Goal: Task Accomplishment & Management: Manage account settings

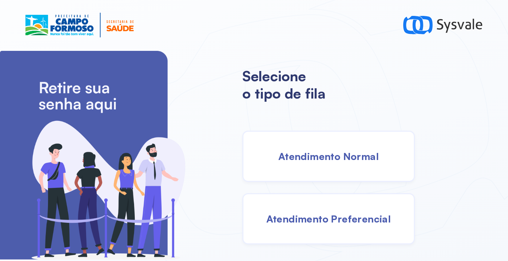
click at [377, 161] on span "Atendimento Normal" at bounding box center [328, 156] width 101 height 12
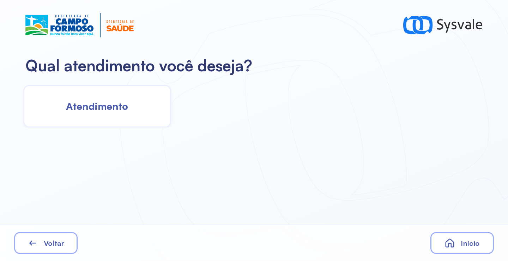
click at [115, 112] on span "Atendimento" at bounding box center [97, 106] width 62 height 12
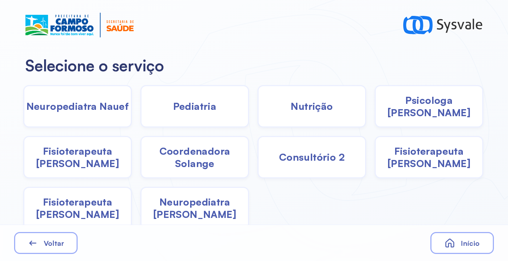
click at [193, 102] on span "Pediatria" at bounding box center [194, 106] width 43 height 12
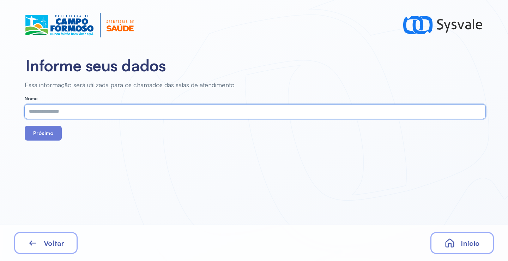
click at [150, 111] on input "text" at bounding box center [254, 111] width 458 height 14
type input "**********"
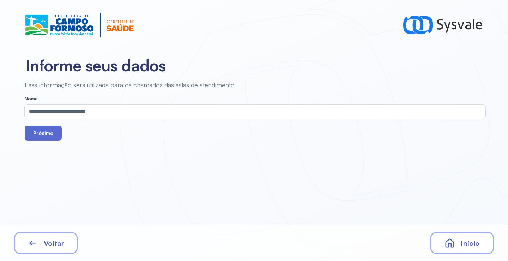
click at [49, 135] on button "Próximo" at bounding box center [43, 133] width 37 height 15
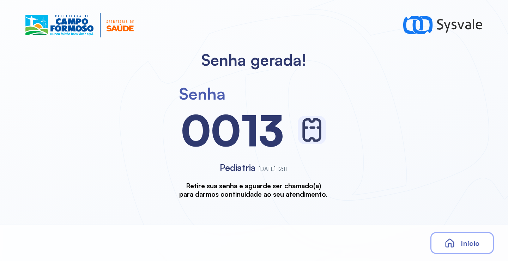
click at [455, 245] on icon at bounding box center [450, 243] width 11 height 11
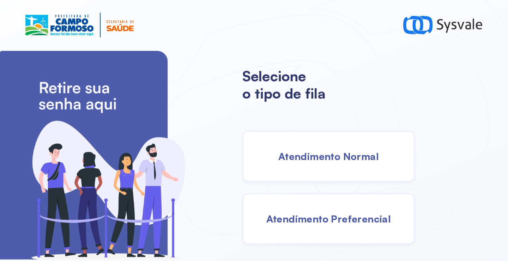
click at [330, 157] on span "Atendimento Normal" at bounding box center [328, 156] width 101 height 12
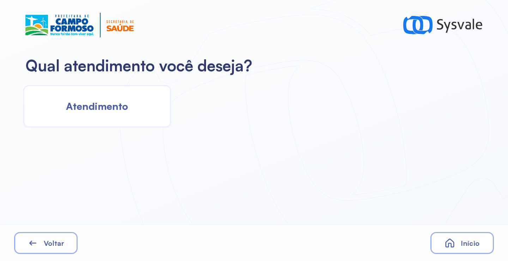
click at [142, 110] on div "Atendimento" at bounding box center [97, 106] width 148 height 42
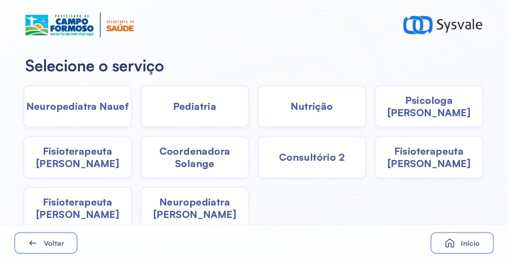
click at [196, 113] on div "Pediatria" at bounding box center [194, 106] width 109 height 42
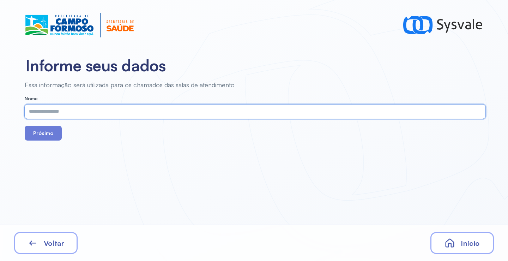
paste input "**********"
type input "**********"
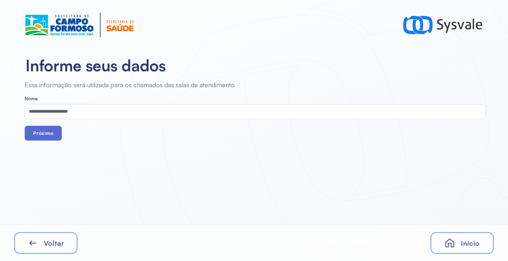
click at [40, 136] on button "Próximo" at bounding box center [43, 133] width 37 height 15
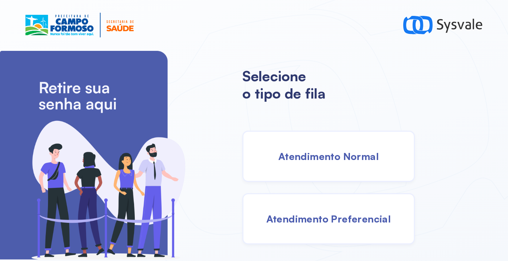
click at [293, 152] on span "Atendimento Normal" at bounding box center [328, 156] width 101 height 12
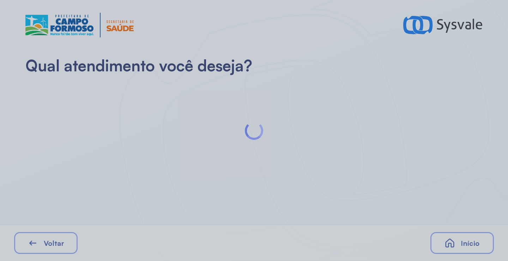
click at [120, 123] on div at bounding box center [254, 130] width 508 height 261
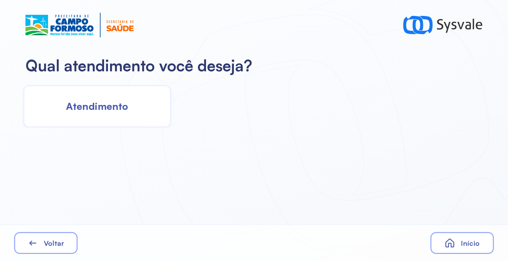
click at [120, 123] on div "Atendimento" at bounding box center [97, 106] width 148 height 42
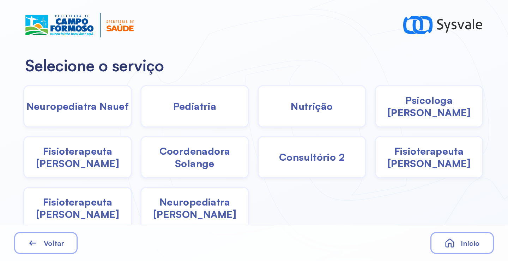
click at [328, 118] on div "Nutrição" at bounding box center [312, 106] width 109 height 42
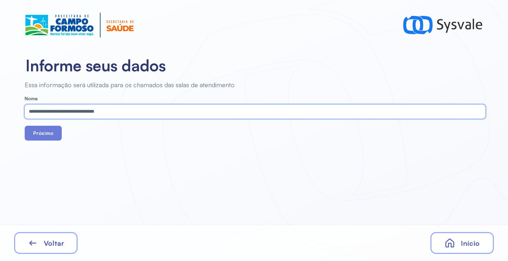
type input "**********"
drag, startPoint x: 53, startPoint y: 143, endPoint x: 48, endPoint y: 138, distance: 6.8
click at [50, 140] on div "**********" at bounding box center [254, 130] width 508 height 261
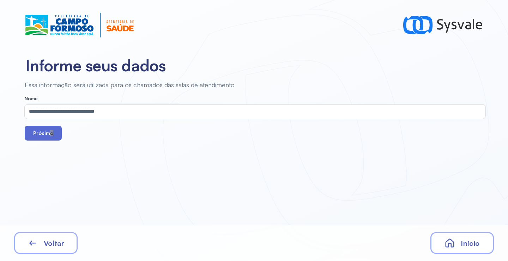
click at [46, 135] on button "Próximo" at bounding box center [43, 133] width 37 height 15
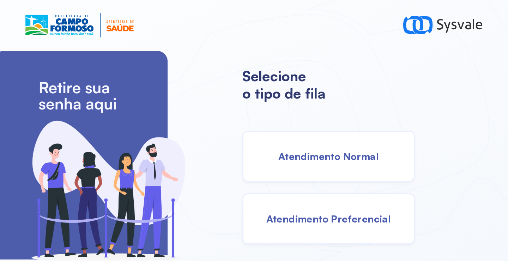
click at [321, 157] on span "Atendimento Normal" at bounding box center [328, 156] width 101 height 12
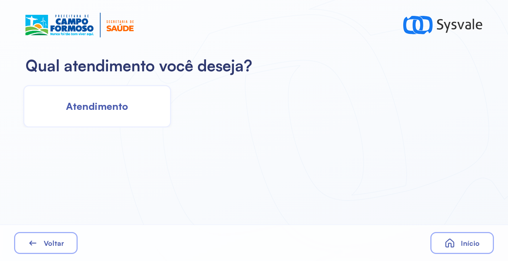
click at [95, 105] on span "Atendimento" at bounding box center [97, 106] width 62 height 12
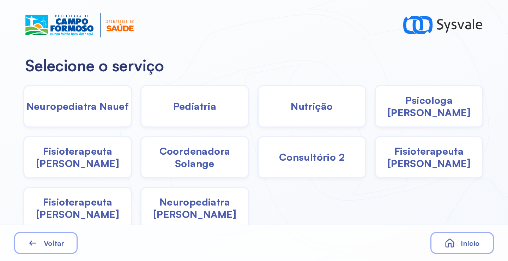
click at [350, 112] on div "Nutrição" at bounding box center [312, 106] width 109 height 42
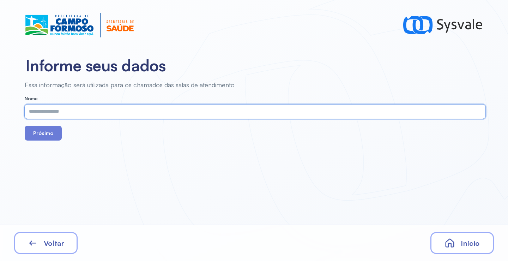
paste input "**********"
type input "**********"
click at [49, 134] on button "Próximo" at bounding box center [43, 133] width 37 height 15
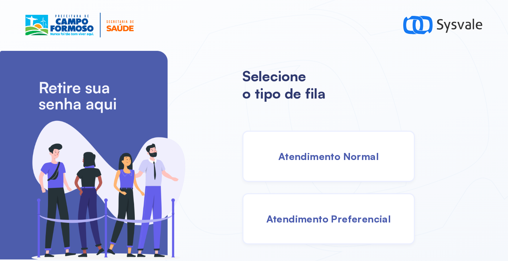
click at [321, 218] on span "Atendimento Preferencial" at bounding box center [328, 218] width 125 height 12
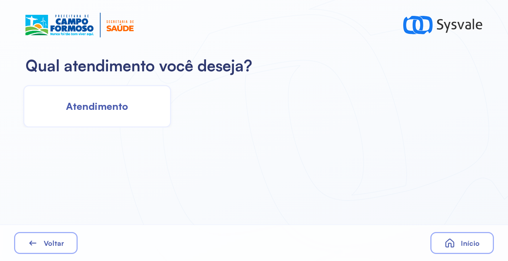
click at [106, 114] on div "Atendimento" at bounding box center [97, 106] width 148 height 42
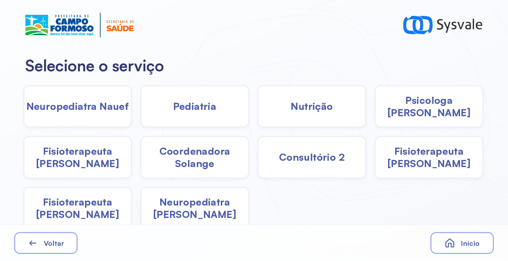
click at [190, 99] on div "Pediatria" at bounding box center [194, 106] width 109 height 42
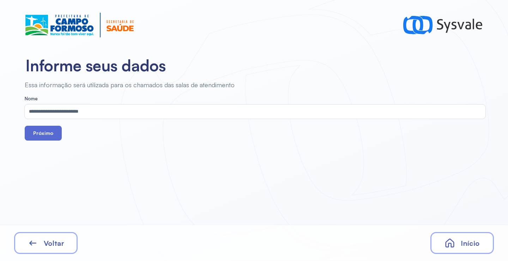
click at [38, 132] on button "Próximo" at bounding box center [43, 133] width 37 height 15
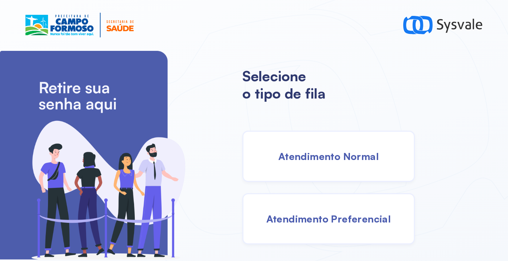
click at [321, 162] on div "Atendimento Normal" at bounding box center [328, 156] width 173 height 51
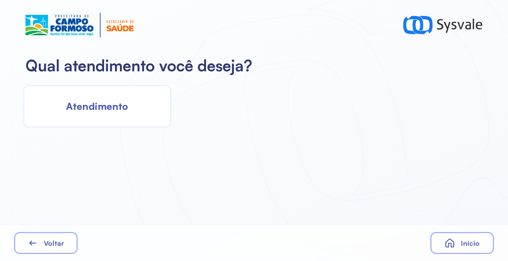
click at [136, 112] on div "Atendimento" at bounding box center [97, 106] width 148 height 42
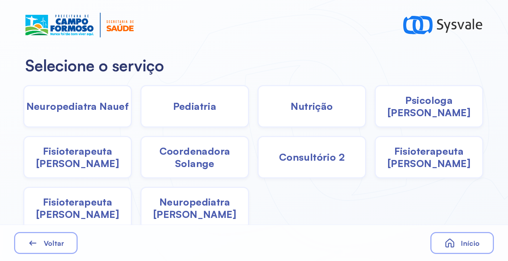
click at [295, 110] on span "Nutrição" at bounding box center [312, 106] width 42 height 12
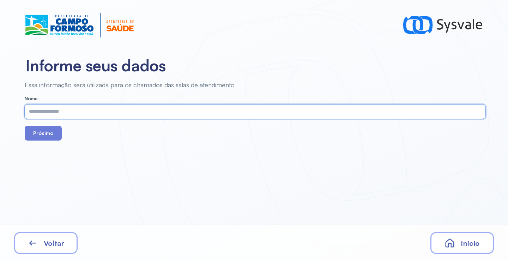
paste input "**********"
type input "**********"
click at [44, 130] on button "Próximo" at bounding box center [43, 133] width 37 height 15
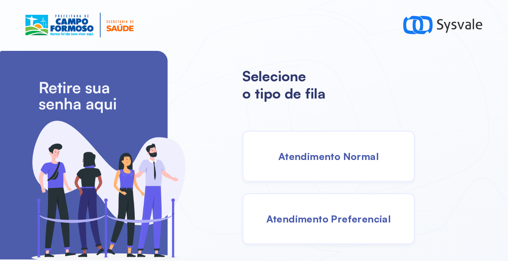
click at [316, 156] on span "Atendimento Normal" at bounding box center [328, 156] width 101 height 12
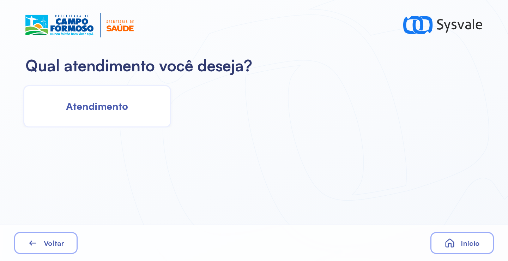
click at [126, 97] on div "Atendimento" at bounding box center [97, 106] width 148 height 42
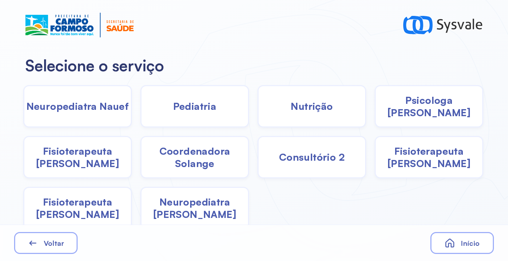
click at [160, 115] on div "Pediatria" at bounding box center [194, 106] width 109 height 42
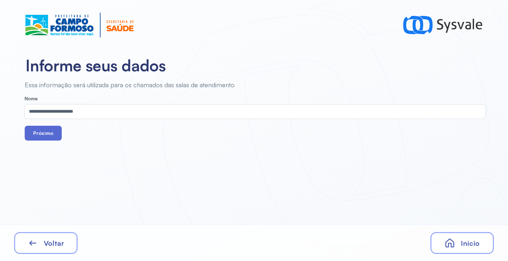
click at [44, 138] on button "Próximo" at bounding box center [43, 133] width 37 height 15
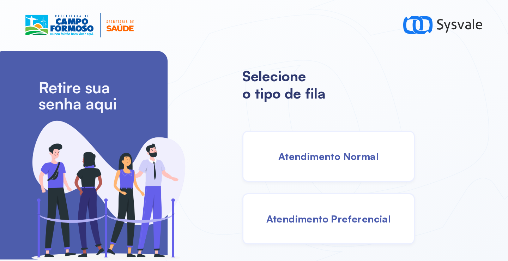
click at [290, 150] on span "Atendimento Normal" at bounding box center [328, 156] width 101 height 12
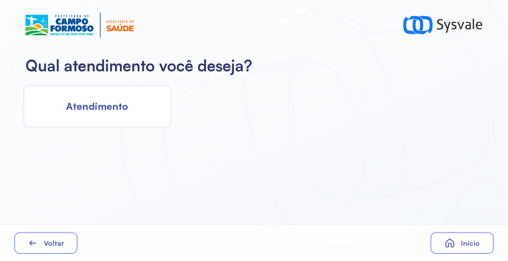
click at [106, 111] on span "Atendimento" at bounding box center [97, 106] width 62 height 12
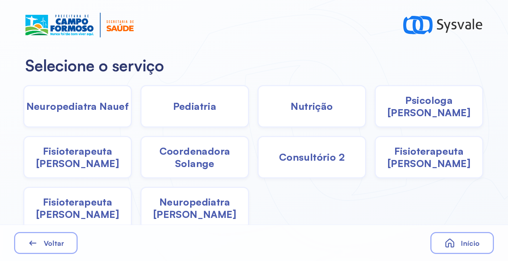
click at [182, 110] on span "Pediatria" at bounding box center [194, 106] width 43 height 12
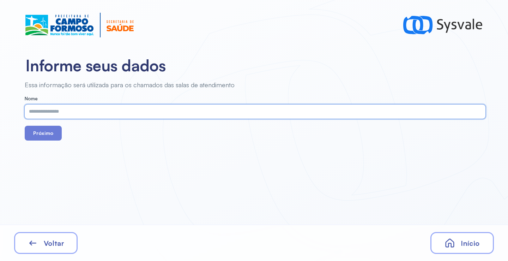
paste input "**********"
type input "**********"
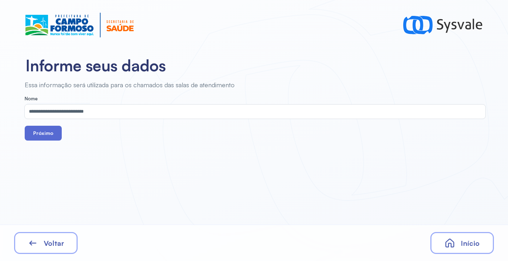
click at [49, 132] on button "Próximo" at bounding box center [43, 133] width 37 height 15
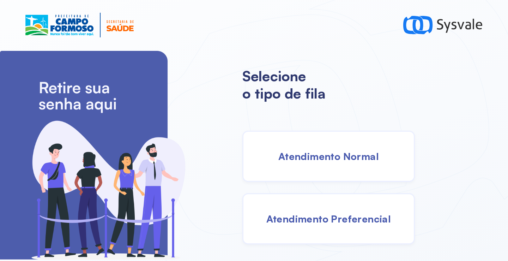
click at [308, 146] on div "Atendimento Normal" at bounding box center [328, 156] width 173 height 51
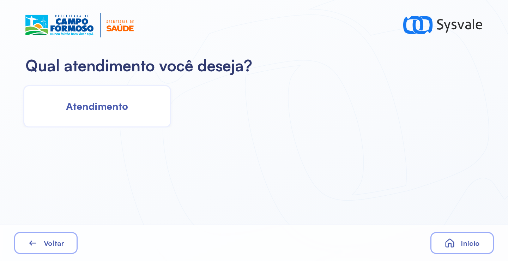
click at [119, 105] on span "Atendimento" at bounding box center [97, 106] width 62 height 12
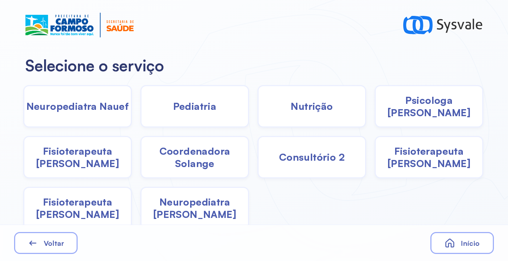
click at [185, 111] on span "Pediatria" at bounding box center [194, 106] width 43 height 12
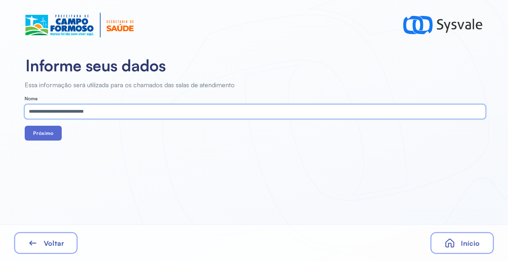
type input "**********"
click at [54, 131] on button "Próximo" at bounding box center [43, 133] width 37 height 15
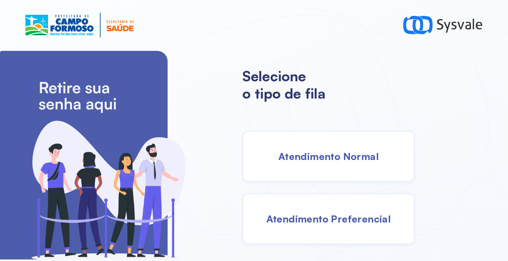
click at [347, 153] on span "Atendimento Normal" at bounding box center [328, 156] width 101 height 12
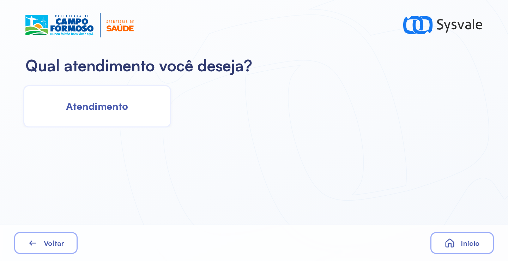
click at [101, 113] on div "Atendimento" at bounding box center [97, 106] width 148 height 42
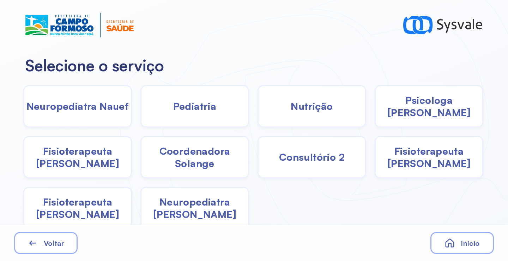
click at [238, 109] on div "Pediatria" at bounding box center [194, 106] width 109 height 42
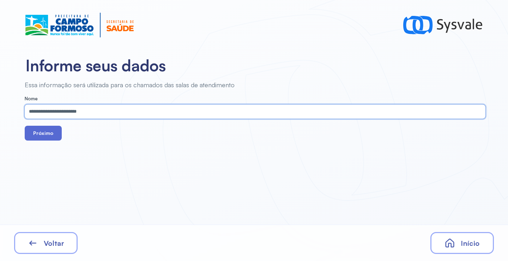
click at [53, 132] on button "Próximo" at bounding box center [43, 133] width 37 height 15
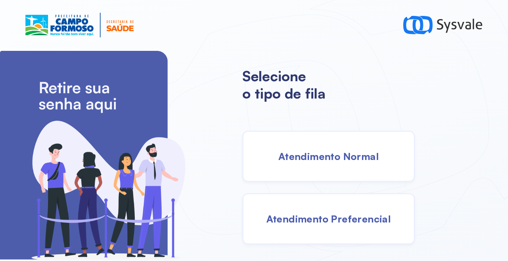
click at [333, 161] on span "Atendimento Normal" at bounding box center [328, 156] width 101 height 12
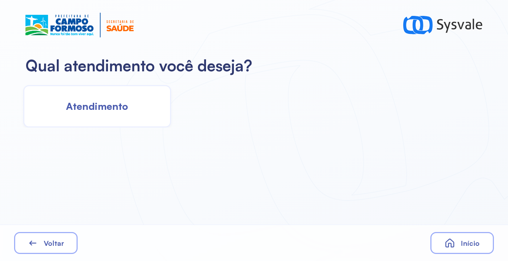
click at [133, 115] on div "Atendimento" at bounding box center [97, 106] width 148 height 42
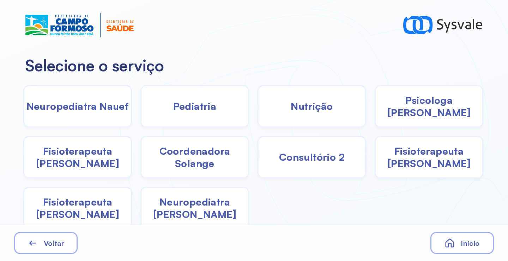
click at [223, 118] on div "Pediatria" at bounding box center [194, 106] width 109 height 42
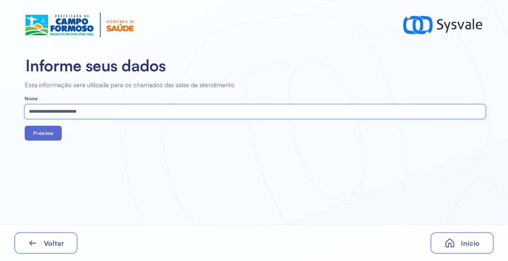
type input "**********"
click at [53, 139] on button "Próximo" at bounding box center [43, 133] width 37 height 15
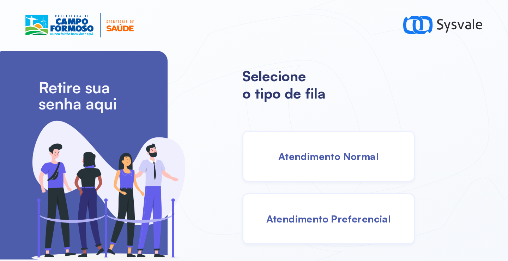
click at [307, 147] on div "Atendimento Normal" at bounding box center [328, 156] width 173 height 51
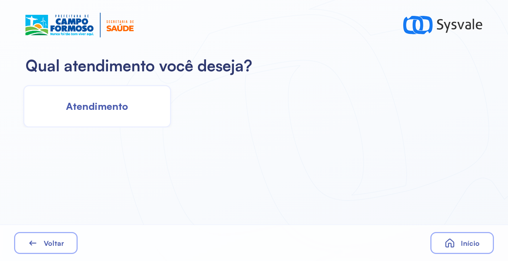
click at [100, 103] on span "Atendimento" at bounding box center [97, 106] width 62 height 12
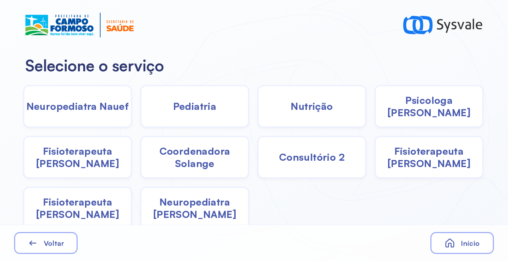
click at [197, 113] on div "Pediatria" at bounding box center [194, 106] width 109 height 42
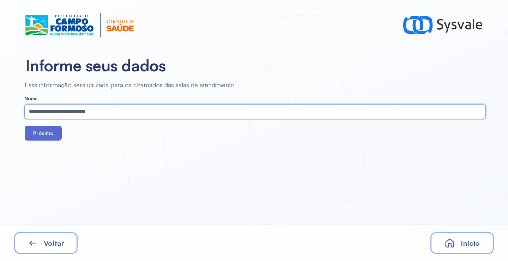
type input "**********"
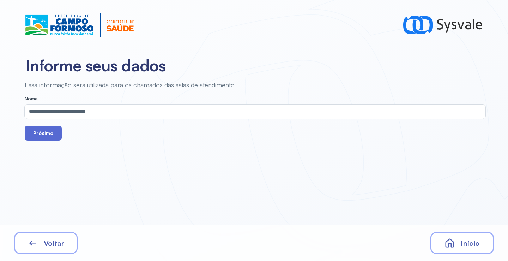
click at [47, 135] on button "Próximo" at bounding box center [43, 133] width 37 height 15
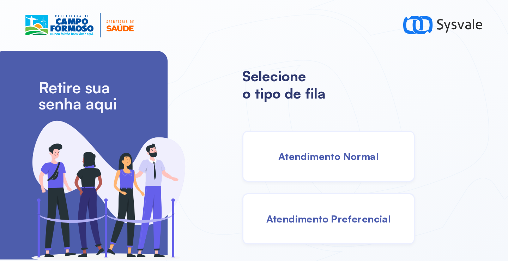
click at [337, 150] on div "Atendimento Normal" at bounding box center [328, 156] width 173 height 51
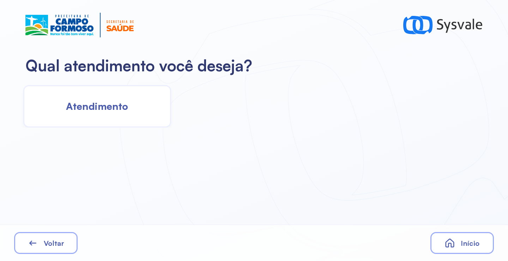
click at [118, 100] on span "Atendimento" at bounding box center [97, 106] width 62 height 12
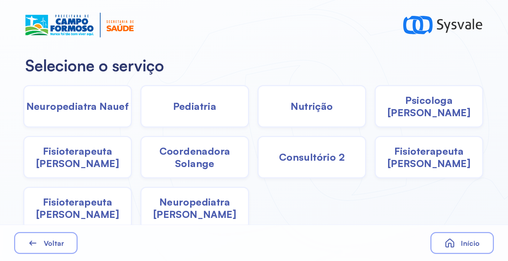
click at [177, 110] on span "Pediatria" at bounding box center [194, 106] width 43 height 12
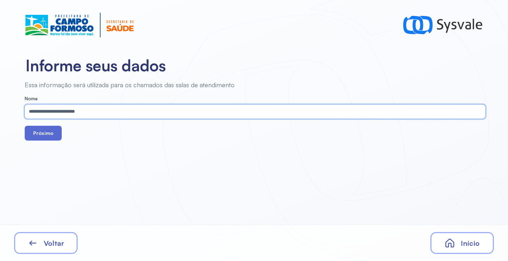
click at [46, 129] on button "Próximo" at bounding box center [43, 133] width 37 height 15
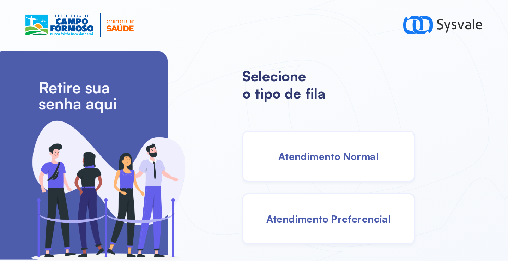
drag, startPoint x: 318, startPoint y: 140, endPoint x: 313, endPoint y: 140, distance: 4.2
click at [313, 140] on div "Atendimento Normal" at bounding box center [328, 156] width 173 height 51
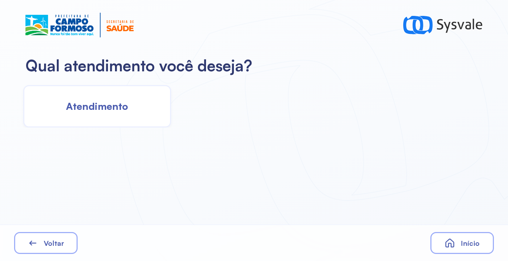
drag, startPoint x: 313, startPoint y: 140, endPoint x: 107, endPoint y: 107, distance: 209.1
click at [107, 107] on span "Atendimento" at bounding box center [97, 106] width 62 height 12
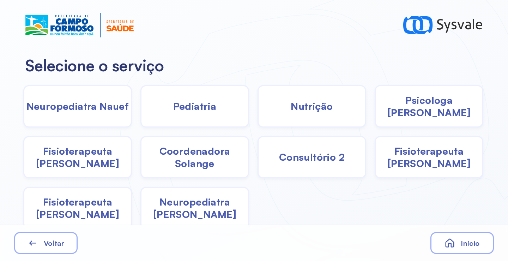
click at [220, 111] on div "Pediatria" at bounding box center [194, 106] width 109 height 42
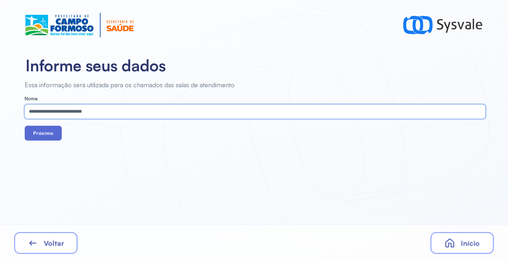
type input "**********"
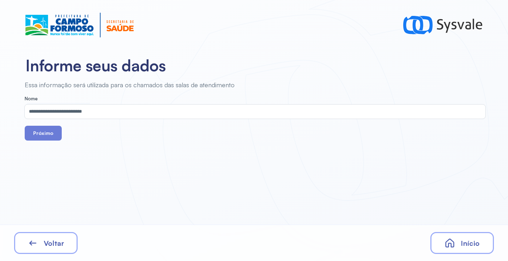
drag, startPoint x: 48, startPoint y: 129, endPoint x: 74, endPoint y: 82, distance: 54.0
click at [47, 129] on button "Próximo" at bounding box center [43, 133] width 37 height 15
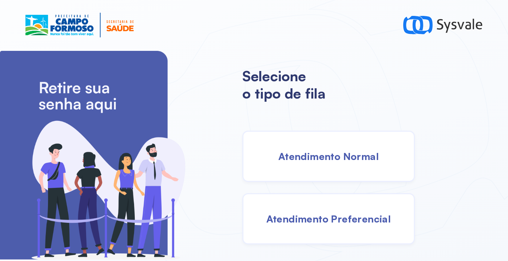
click at [311, 162] on div "Atendimento Normal" at bounding box center [328, 156] width 173 height 51
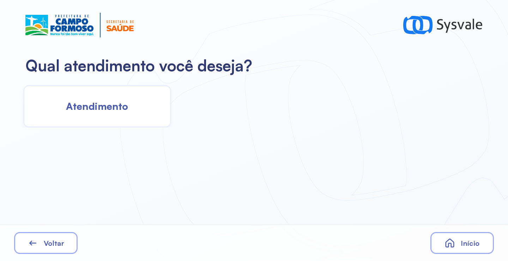
click at [145, 120] on div "Atendimento" at bounding box center [97, 106] width 148 height 42
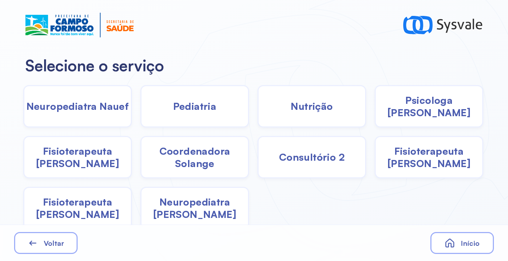
click at [182, 119] on div "Pediatria" at bounding box center [194, 106] width 109 height 42
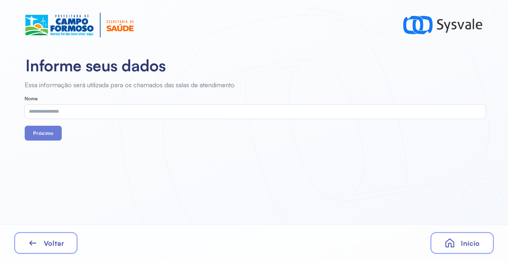
drag, startPoint x: 182, startPoint y: 119, endPoint x: 132, endPoint y: 107, distance: 51.7
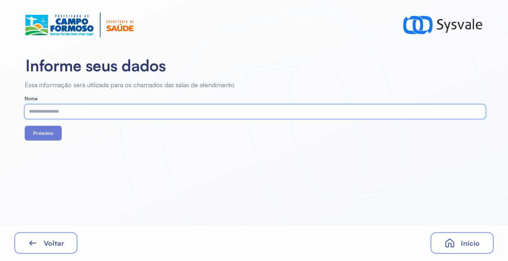
paste input "**********"
type input "**********"
click at [51, 134] on button "Próximo" at bounding box center [43, 133] width 37 height 15
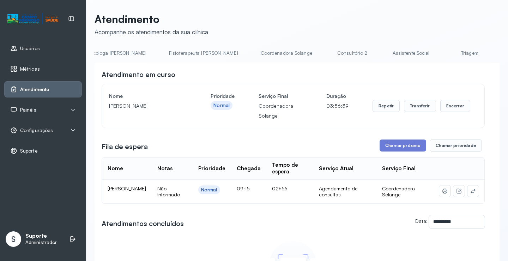
scroll to position [0, 385]
click at [427, 52] on link "Triagem" at bounding box center [451, 53] width 49 height 12
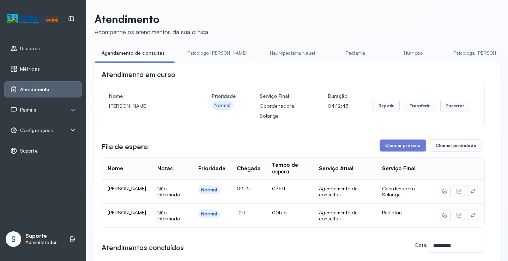
drag, startPoint x: 273, startPoint y: 239, endPoint x: 226, endPoint y: 20, distance: 223.9
click at [226, 20] on header "Atendimento Acompanhe os atendimentos da sua clínica" at bounding box center [297, 24] width 405 height 23
click at [193, 51] on link "Psicologo Pedro" at bounding box center [217, 53] width 74 height 12
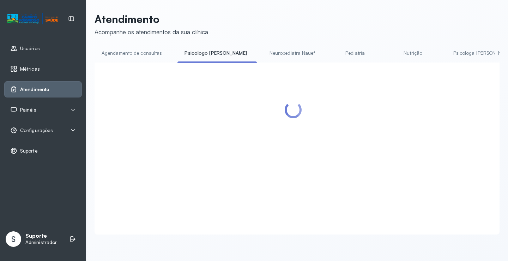
click at [132, 51] on link "Agendamento de consultas" at bounding box center [132, 53] width 74 height 12
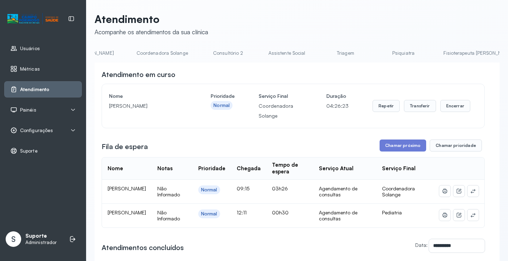
scroll to position [0, 503]
click at [309, 53] on link "Triagem" at bounding box center [333, 53] width 49 height 12
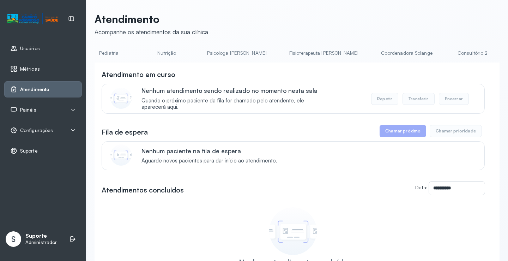
scroll to position [0, 0]
click at [122, 53] on link "Agendamento de consultas" at bounding box center [132, 53] width 74 height 12
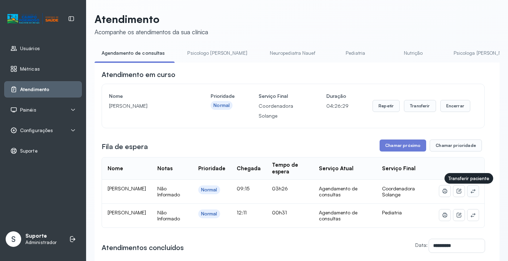
click at [471, 194] on icon at bounding box center [473, 191] width 6 height 6
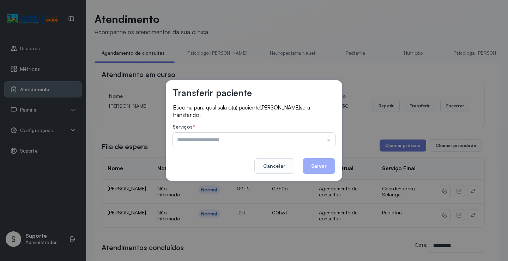
click at [324, 135] on input "text" at bounding box center [254, 140] width 162 height 14
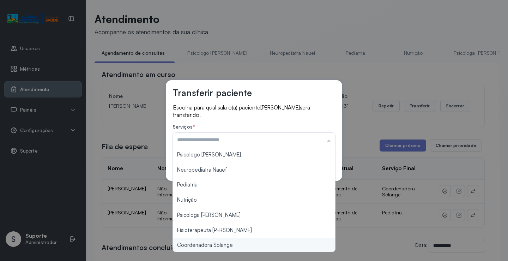
type input "**********"
drag, startPoint x: 228, startPoint y: 244, endPoint x: 307, endPoint y: 167, distance: 109.8
click at [230, 240] on div "**********" at bounding box center [254, 130] width 508 height 261
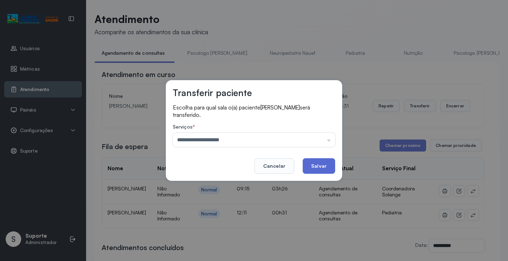
click at [319, 162] on button "Salvar" at bounding box center [319, 166] width 32 height 16
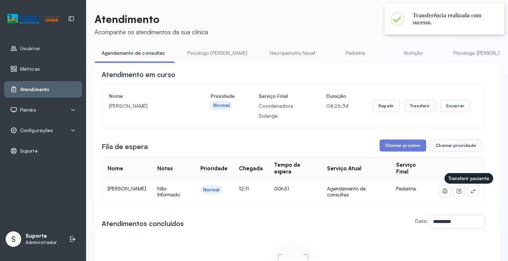
click at [470, 191] on icon at bounding box center [473, 191] width 6 height 6
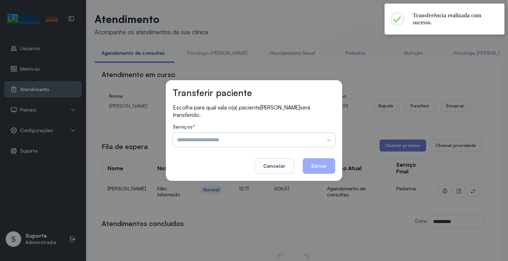
click at [323, 135] on input "text" at bounding box center [254, 140] width 162 height 14
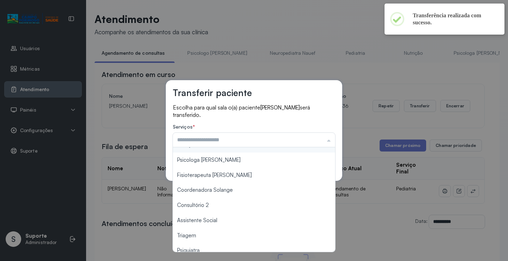
scroll to position [107, 0]
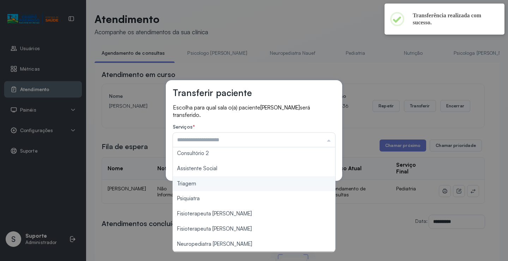
type input "*******"
click at [219, 184] on div "Transferir paciente Escolha para qual sala o(a) paciente Ruan Gabriel Carvalho …" at bounding box center [254, 130] width 508 height 261
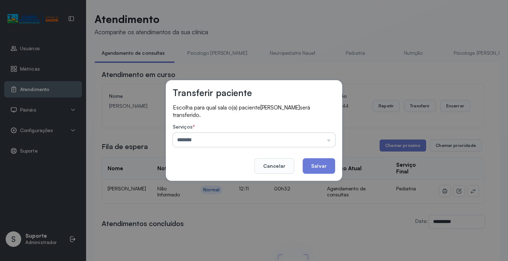
click at [265, 141] on input "*******" at bounding box center [254, 140] width 162 height 14
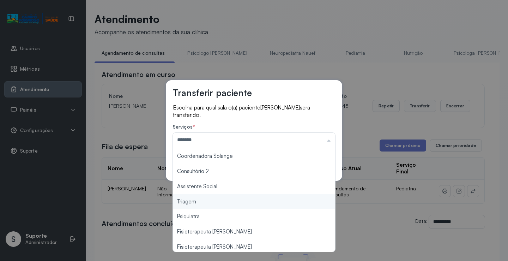
scroll to position [72, 0]
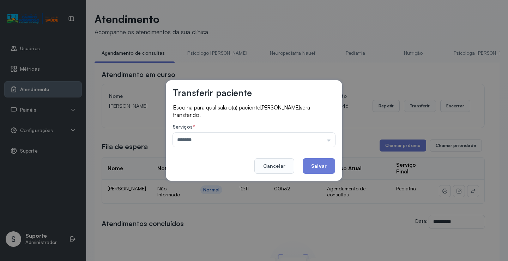
drag, startPoint x: 196, startPoint y: 218, endPoint x: 318, endPoint y: 167, distance: 133.1
click at [196, 218] on div "Transferir paciente Escolha para qual sala o(a) paciente Ruan Gabriel Carvalho …" at bounding box center [254, 130] width 508 height 261
click at [329, 166] on button "Salvar" at bounding box center [319, 166] width 32 height 16
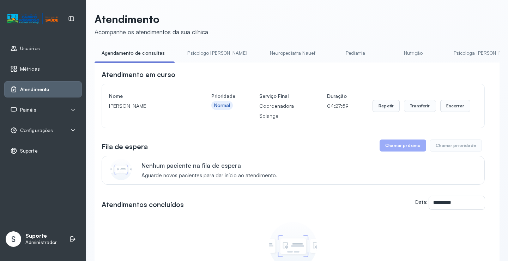
drag, startPoint x: 142, startPoint y: 53, endPoint x: 146, endPoint y: 49, distance: 5.5
click at [142, 52] on link "Agendamento de consultas" at bounding box center [133, 53] width 77 height 12
click at [210, 48] on link "Psicologo [PERSON_NAME]" at bounding box center [217, 53] width 74 height 12
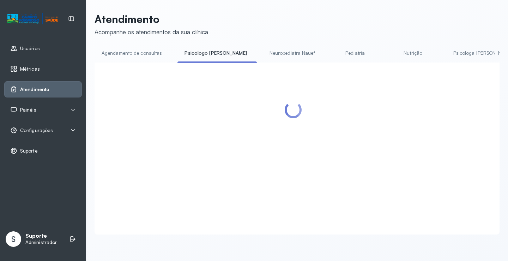
click at [145, 53] on link "Agendamento de consultas" at bounding box center [132, 53] width 74 height 12
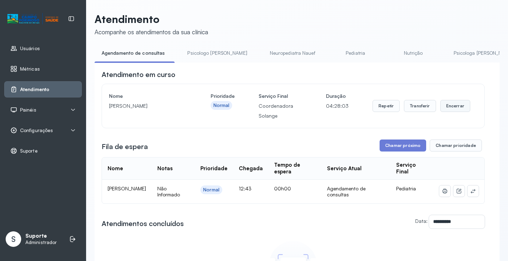
click at [464, 104] on button "Encerrar" at bounding box center [455, 106] width 30 height 12
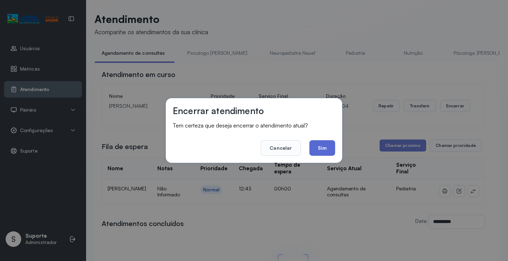
click at [326, 145] on button "Sim" at bounding box center [323, 148] width 26 height 16
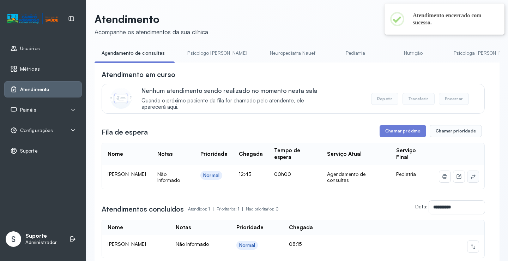
click at [473, 179] on button at bounding box center [473, 176] width 11 height 11
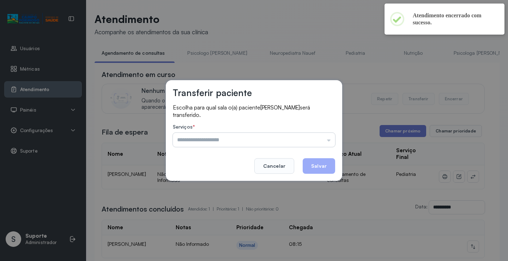
click at [305, 139] on input "text" at bounding box center [254, 140] width 162 height 14
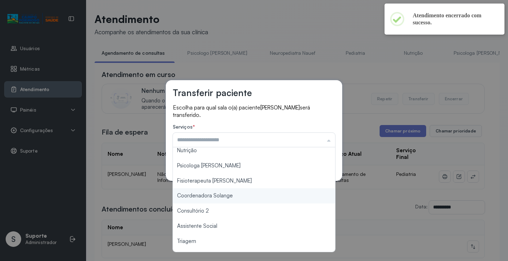
scroll to position [107, 0]
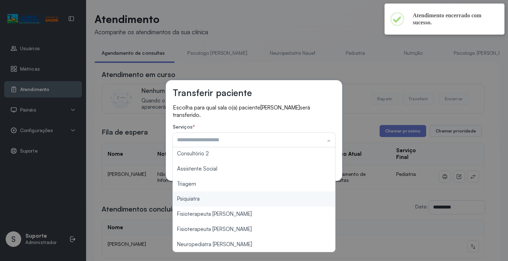
type input "*******"
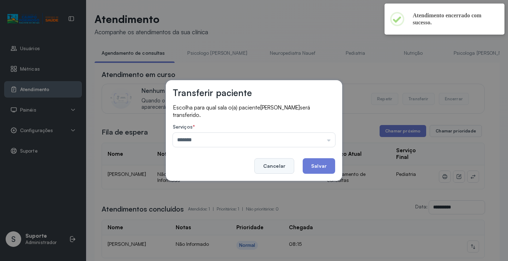
drag, startPoint x: 204, startPoint y: 186, endPoint x: 277, endPoint y: 162, distance: 77.3
click at [209, 180] on div "Transferir paciente Escolha para qual sala o(a) paciente ISAEL PEREIRA DA SILVA…" at bounding box center [254, 130] width 176 height 101
click at [337, 160] on div "Transferir paciente Escolha para qual sala o(a) paciente ISAEL PEREIRA DA SILVA…" at bounding box center [254, 130] width 176 height 101
click at [324, 164] on button "Salvar" at bounding box center [319, 166] width 32 height 16
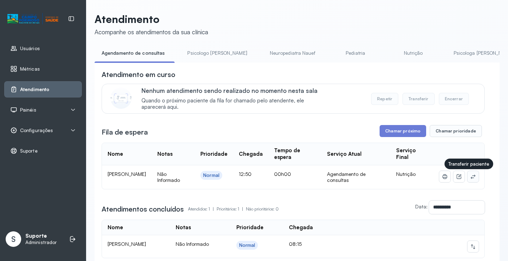
click at [472, 179] on button at bounding box center [473, 176] width 11 height 11
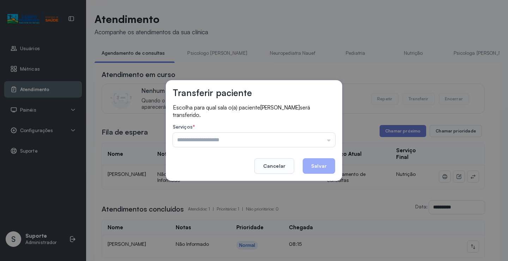
drag, startPoint x: 324, startPoint y: 142, endPoint x: 274, endPoint y: 151, distance: 51.2
click at [324, 142] on input "text" at bounding box center [254, 140] width 162 height 14
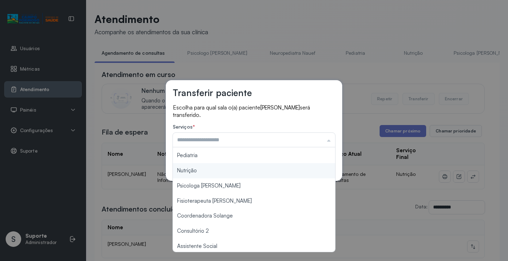
scroll to position [107, 0]
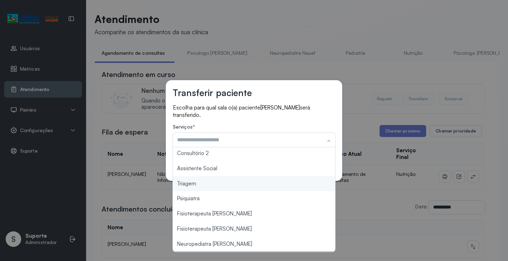
type input "*******"
drag, startPoint x: 217, startPoint y: 186, endPoint x: 279, endPoint y: 175, distance: 62.4
click at [223, 184] on div "Transferir paciente Escolha para qual sala o(a) paciente Watila Thierry Gabriel…" at bounding box center [254, 130] width 508 height 261
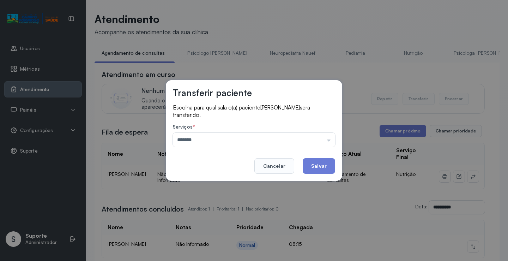
drag, startPoint x: 307, startPoint y: 170, endPoint x: 314, endPoint y: 176, distance: 9.3
click at [308, 169] on button "Salvar" at bounding box center [319, 166] width 32 height 16
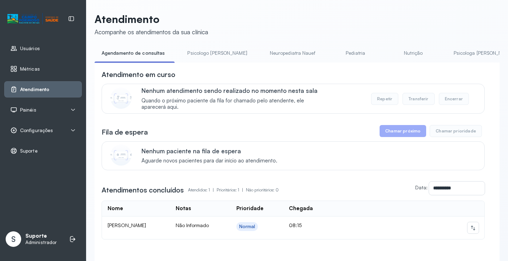
click at [398, 54] on link "Nutrição" at bounding box center [413, 53] width 49 height 12
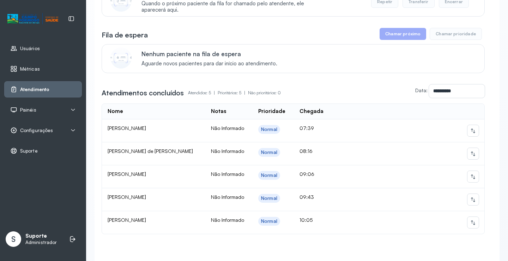
scroll to position [0, 0]
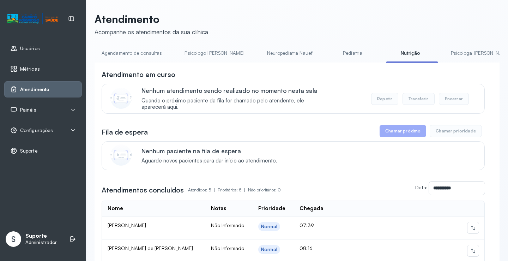
click at [116, 54] on link "Agendamento de consultas" at bounding box center [132, 53] width 74 height 12
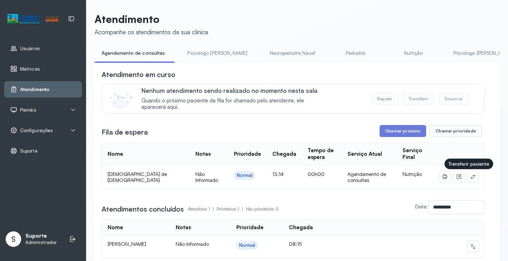
click at [470, 176] on icon at bounding box center [473, 177] width 6 height 6
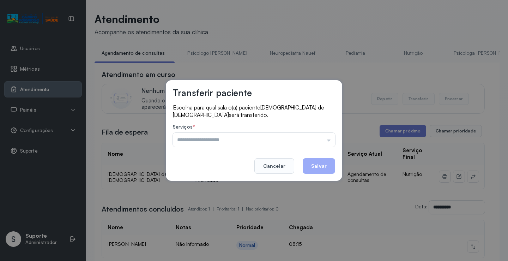
drag, startPoint x: 327, startPoint y: 137, endPoint x: 309, endPoint y: 153, distance: 24.2
click at [326, 137] on input "text" at bounding box center [254, 140] width 162 height 14
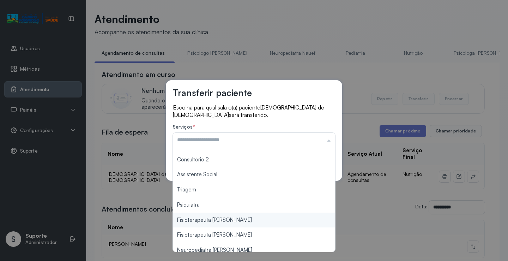
scroll to position [107, 0]
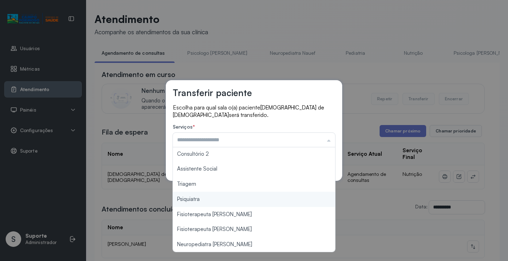
type input "*******"
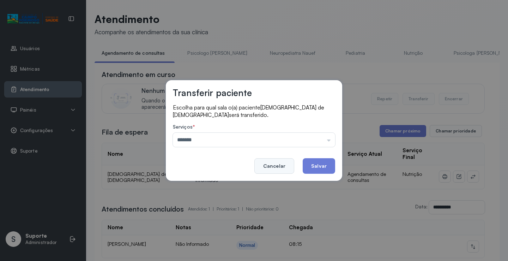
drag, startPoint x: 208, startPoint y: 187, endPoint x: 268, endPoint y: 165, distance: 63.7
click at [209, 182] on div "Transferir paciente Escolha para qual sala o(a) paciente [PERSON_NAME] de [DEMO…" at bounding box center [254, 130] width 508 height 261
click at [315, 167] on button "Salvar" at bounding box center [319, 166] width 32 height 16
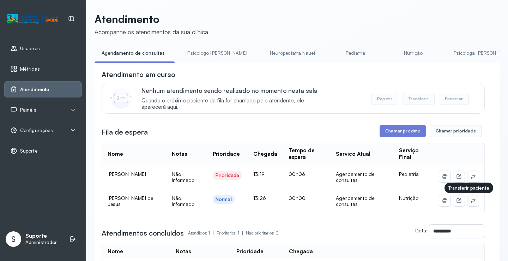
click at [468, 197] on button at bounding box center [473, 200] width 11 height 11
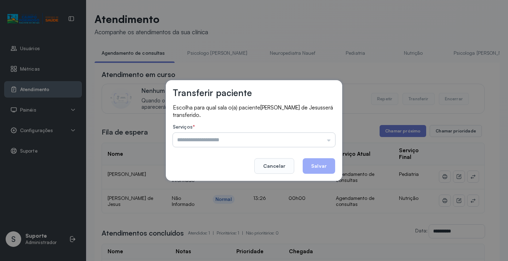
drag, startPoint x: 332, startPoint y: 140, endPoint x: 319, endPoint y: 140, distance: 13.1
click at [330, 140] on input "text" at bounding box center [254, 140] width 162 height 14
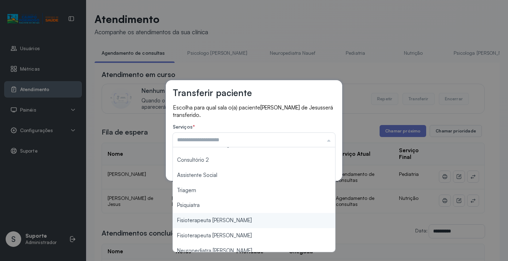
scroll to position [107, 0]
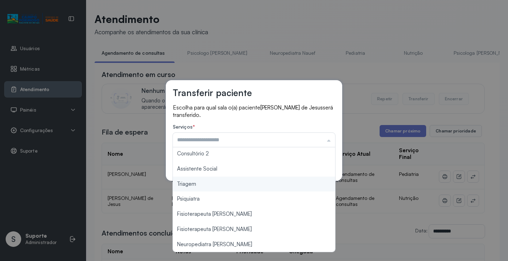
type input "*******"
click at [245, 187] on div "Transferir paciente Escolha para qual sala o(a) paciente [PERSON_NAME] será tra…" at bounding box center [254, 130] width 508 height 261
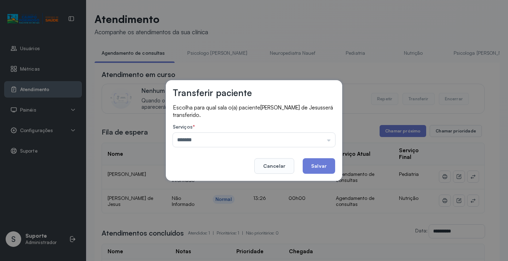
click at [320, 166] on button "Salvar" at bounding box center [319, 166] width 32 height 16
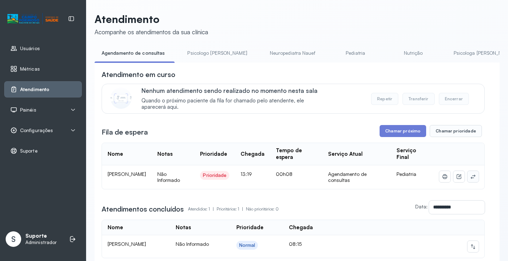
click at [470, 177] on icon at bounding box center [473, 177] width 6 height 6
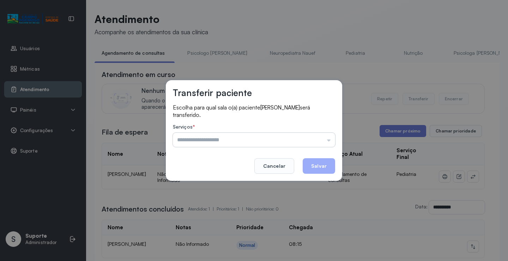
click at [326, 139] on input "text" at bounding box center [254, 140] width 162 height 14
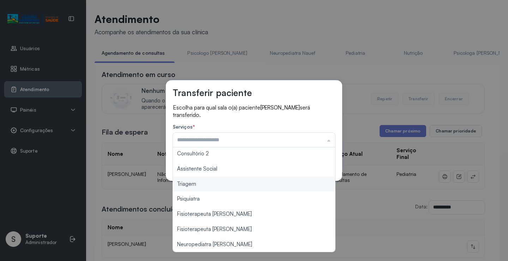
type input "*******"
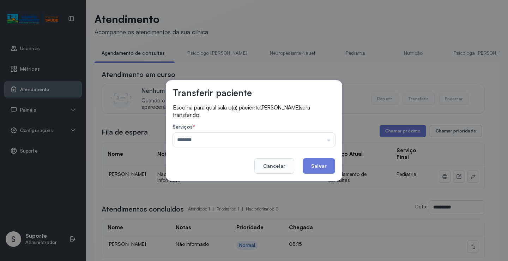
drag, startPoint x: 242, startPoint y: 185, endPoint x: 293, endPoint y: 175, distance: 51.8
click at [244, 185] on div "Transferir paciente Escolha para qual sala o(a) paciente [PERSON_NAME] será tra…" at bounding box center [254, 130] width 508 height 261
click at [311, 169] on button "Salvar" at bounding box center [319, 166] width 32 height 16
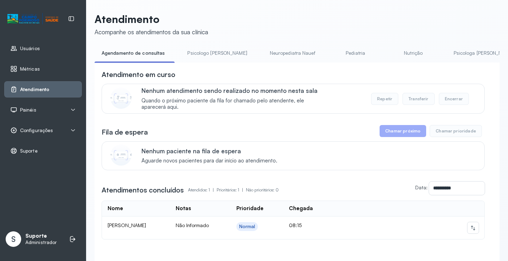
click at [210, 53] on link "Psicologo [PERSON_NAME]" at bounding box center [217, 53] width 74 height 12
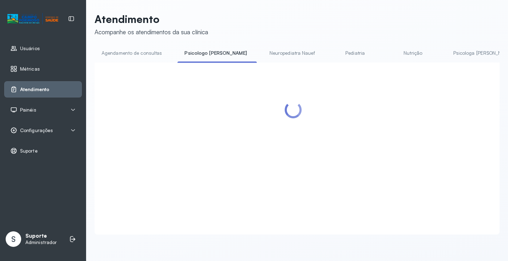
click at [125, 55] on link "Agendamento de consultas" at bounding box center [132, 53] width 74 height 12
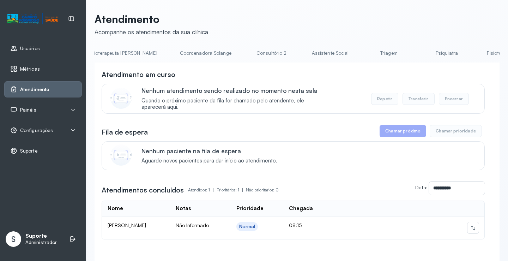
scroll to position [0, 464]
click at [348, 47] on link "Triagem" at bounding box center [372, 53] width 49 height 12
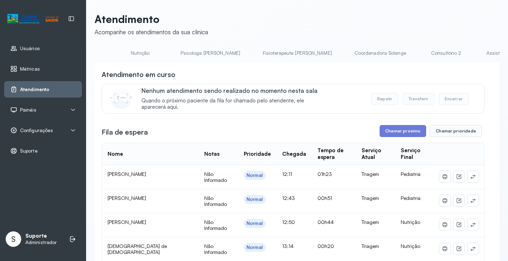
scroll to position [0, 0]
click at [119, 49] on link "Agendamento de consultas" at bounding box center [132, 53] width 74 height 12
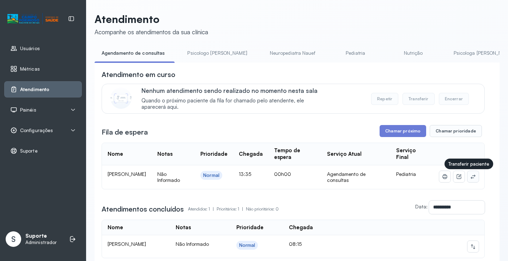
click at [472, 177] on button at bounding box center [473, 176] width 11 height 11
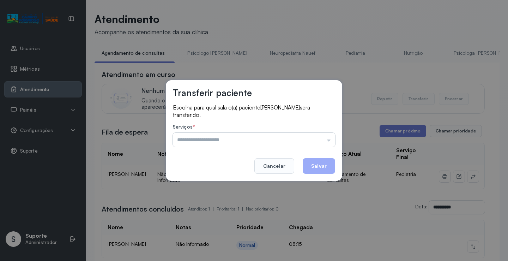
click at [322, 135] on input "text" at bounding box center [254, 140] width 162 height 14
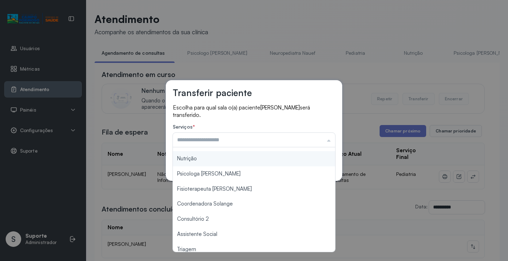
scroll to position [107, 0]
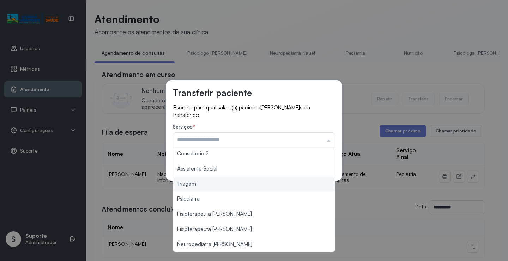
type input "*******"
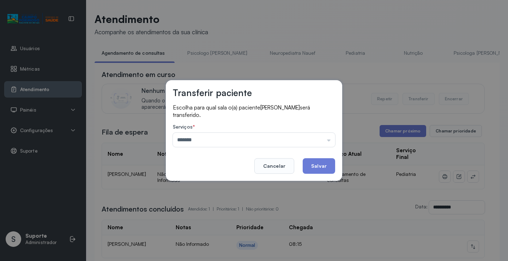
click at [208, 185] on div "Transferir paciente Escolha para qual sala o(a) paciente EMILLY VITORIA SENA SI…" at bounding box center [254, 130] width 508 height 261
click at [318, 166] on button "Salvar" at bounding box center [319, 166] width 32 height 16
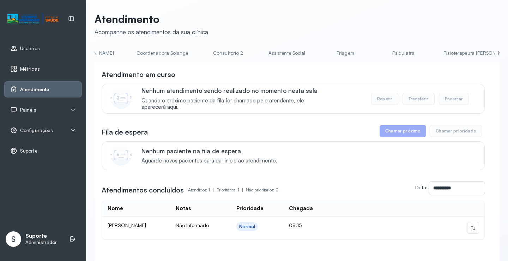
scroll to position [0, 561]
click at [251, 54] on link "Triagem" at bounding box center [275, 53] width 49 height 12
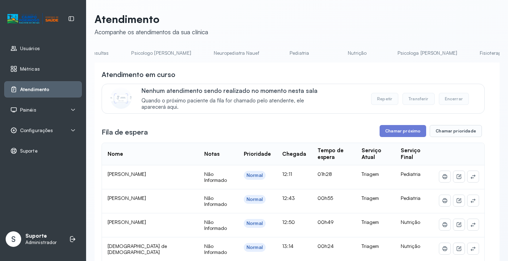
scroll to position [0, 0]
click at [118, 56] on link "Agendamento de consultas" at bounding box center [132, 53] width 74 height 12
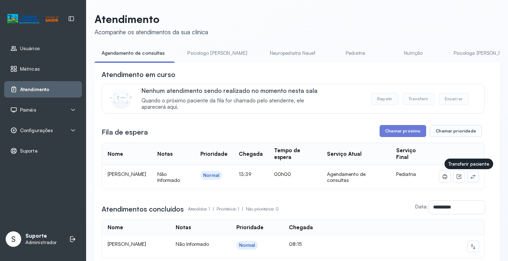
click at [470, 179] on icon at bounding box center [473, 177] width 6 height 6
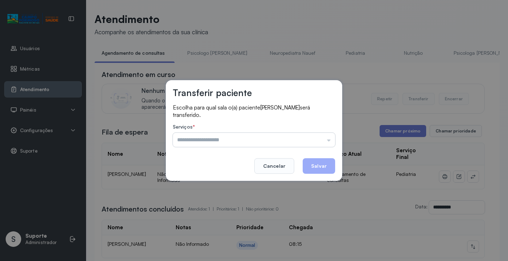
click at [319, 137] on input "text" at bounding box center [254, 140] width 162 height 14
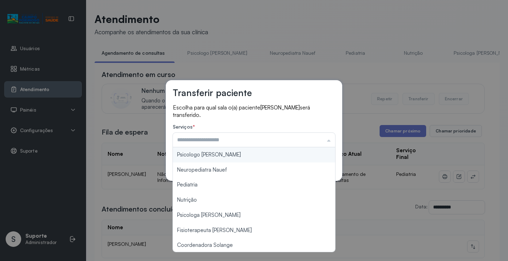
scroll to position [106, 0]
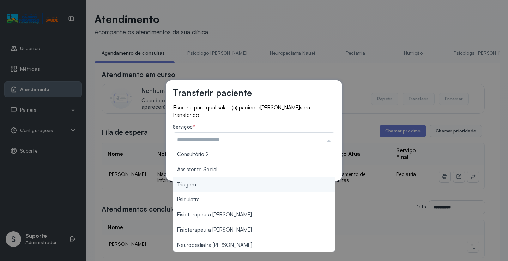
type input "*******"
click at [212, 187] on div "Transferir paciente Escolha para qual sala o(a) paciente NICOLAS PIETRO BATISTA…" at bounding box center [254, 130] width 508 height 261
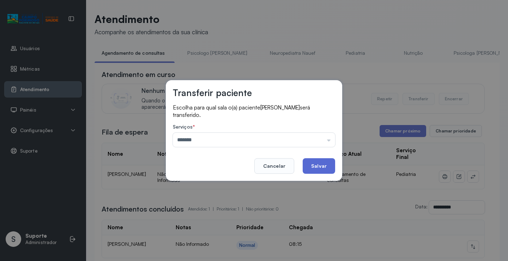
click at [316, 169] on button "Salvar" at bounding box center [319, 166] width 32 height 16
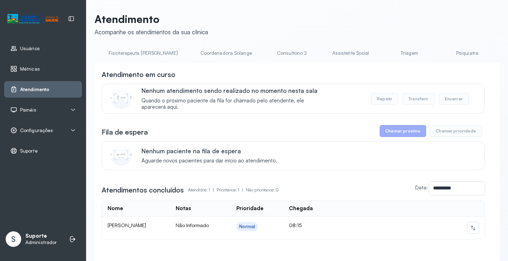
scroll to position [0, 448]
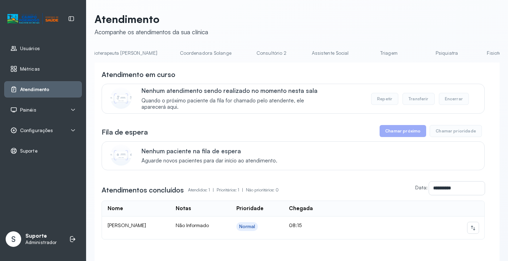
click at [364, 54] on link "Triagem" at bounding box center [388, 53] width 49 height 12
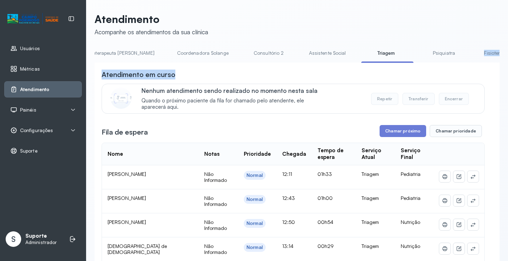
drag, startPoint x: 381, startPoint y: 62, endPoint x: 338, endPoint y: 66, distance: 43.2
click at [419, 62] on li "Psiquiatra" at bounding box center [445, 55] width 52 height 16
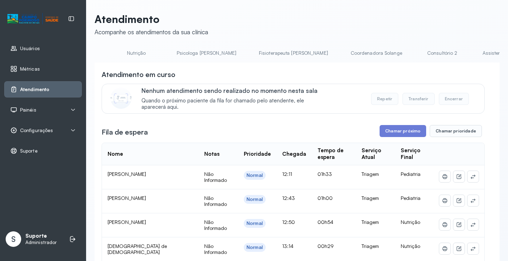
scroll to position [0, 0]
click at [127, 58] on link "Agendamento de consultas" at bounding box center [132, 53] width 74 height 12
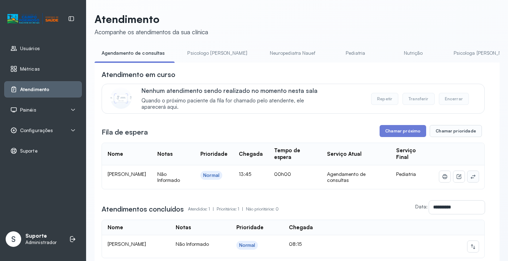
click at [471, 179] on icon at bounding box center [473, 176] width 5 height 4
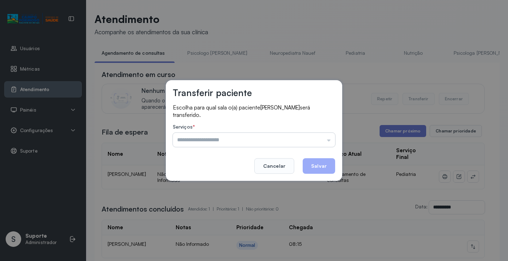
click at [310, 133] on input "text" at bounding box center [254, 140] width 162 height 14
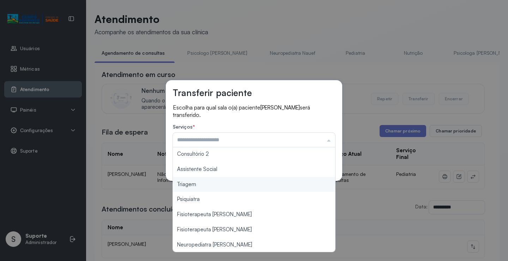
scroll to position [107, 0]
type input "*******"
click at [246, 185] on div "Transferir paciente Escolha para qual sala o(a) paciente JHONATHAN RHAVI RIBEIR…" at bounding box center [254, 130] width 508 height 261
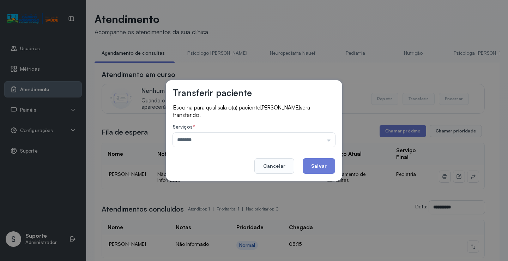
click at [312, 168] on button "Salvar" at bounding box center [319, 166] width 32 height 16
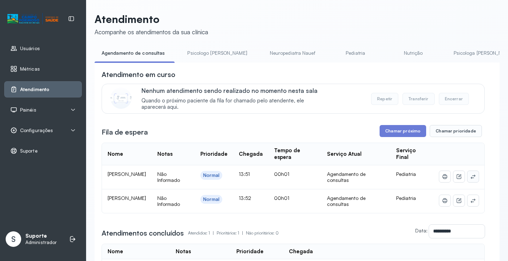
click at [473, 178] on button at bounding box center [473, 176] width 11 height 11
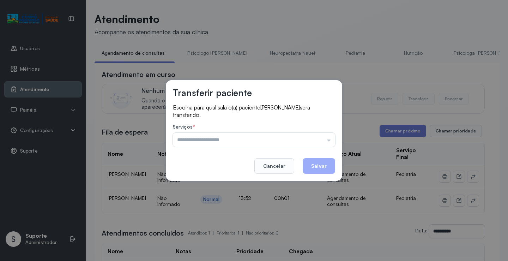
click at [323, 132] on div "Serviços * Psicologo [PERSON_NAME] Nauef Pediatria Nutrição Psicologa [PERSON_N…" at bounding box center [254, 135] width 162 height 23
drag, startPoint x: 320, startPoint y: 140, endPoint x: 277, endPoint y: 150, distance: 43.6
click at [318, 141] on input "text" at bounding box center [254, 140] width 162 height 14
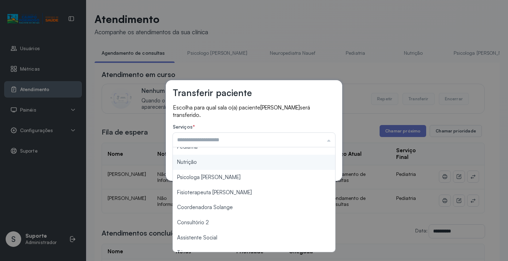
scroll to position [106, 0]
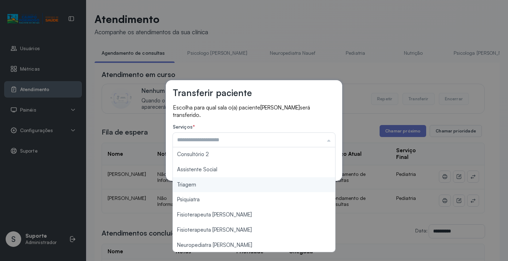
type input "*******"
click at [223, 188] on div "Transferir paciente Escolha para qual sala o(a) paciente [PERSON_NAME] será tra…" at bounding box center [254, 130] width 508 height 261
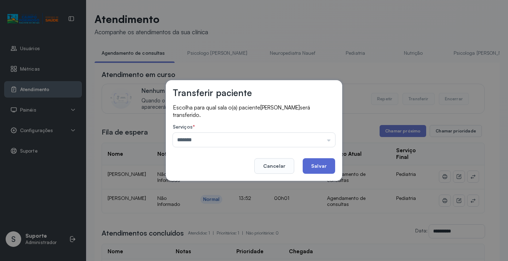
click at [320, 165] on button "Salvar" at bounding box center [319, 166] width 32 height 16
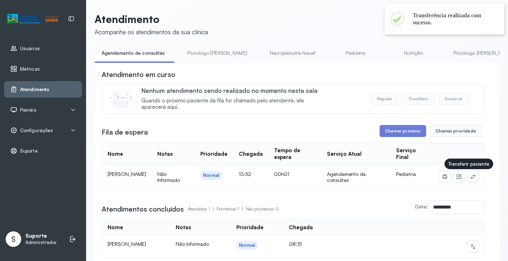
click at [468, 179] on button at bounding box center [473, 176] width 11 height 11
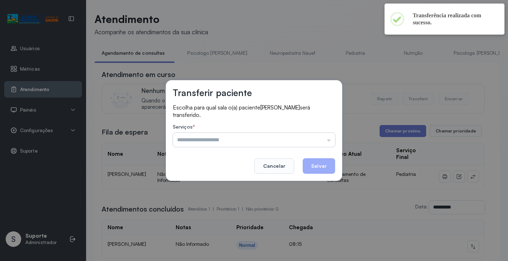
click at [307, 137] on input "text" at bounding box center [254, 140] width 162 height 14
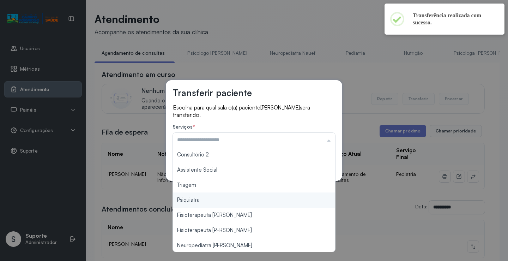
scroll to position [107, 0]
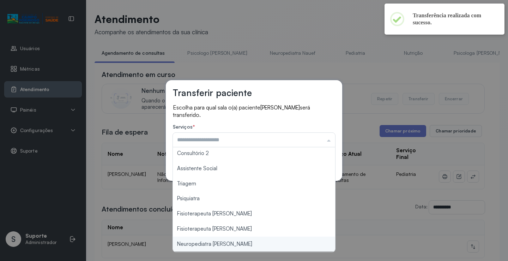
type input "**********"
click at [227, 244] on div "**********" at bounding box center [254, 130] width 508 height 261
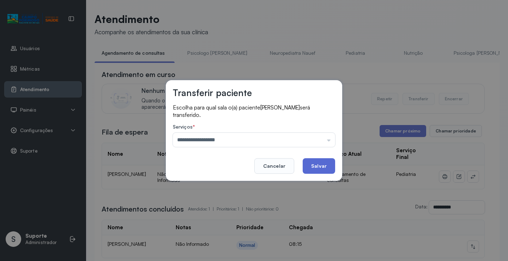
click at [324, 168] on button "Salvar" at bounding box center [319, 166] width 32 height 16
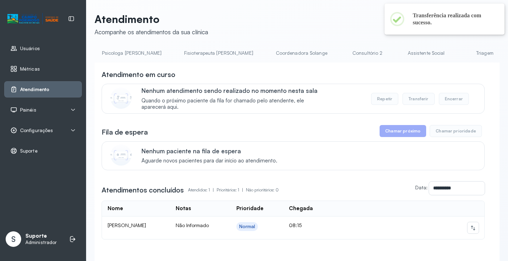
scroll to position [0, 382]
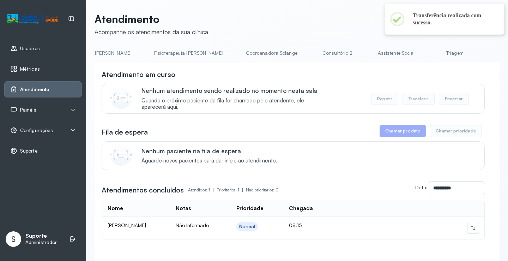
click at [430, 50] on link "Triagem" at bounding box center [454, 53] width 49 height 12
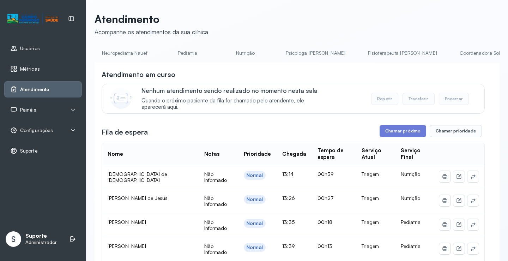
scroll to position [0, 0]
click at [133, 54] on link "Agendamento de consultas" at bounding box center [132, 53] width 74 height 12
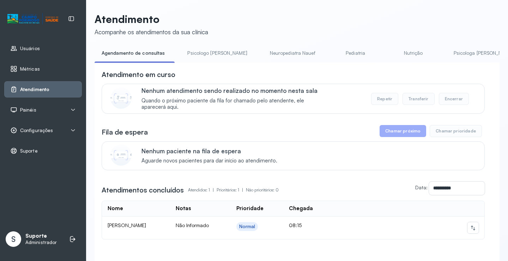
click at [217, 50] on link "Psicologo Pedro" at bounding box center [217, 53] width 74 height 12
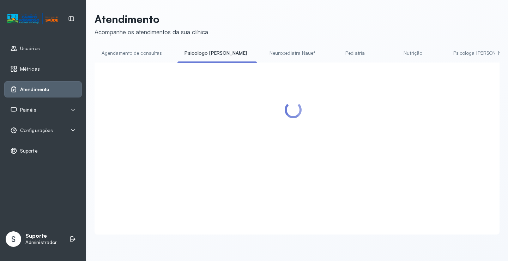
click at [148, 48] on link "Agendamento de consultas" at bounding box center [132, 53] width 74 height 12
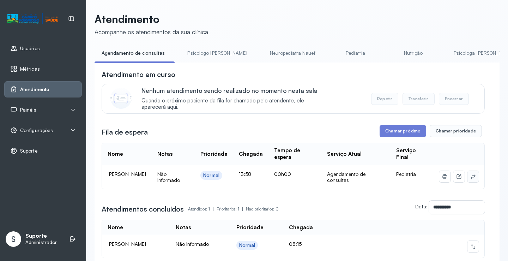
click at [468, 178] on button at bounding box center [473, 176] width 11 height 11
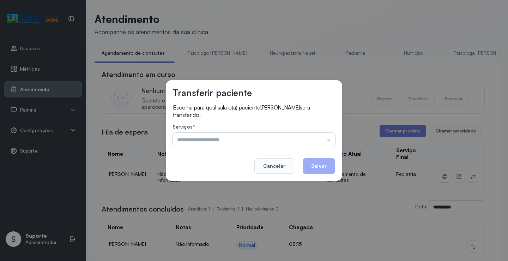
drag, startPoint x: 320, startPoint y: 145, endPoint x: 312, endPoint y: 140, distance: 9.8
click at [318, 145] on input "text" at bounding box center [254, 140] width 162 height 14
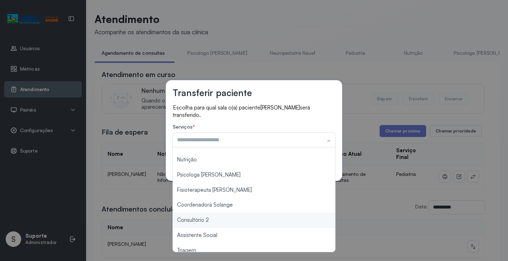
scroll to position [71, 0]
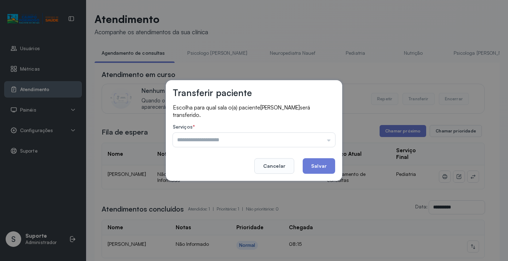
type input "*******"
drag, startPoint x: 193, startPoint y: 225, endPoint x: 301, endPoint y: 178, distance: 117.9
click at [194, 223] on div "Transferir paciente Escolha para qual sala o(a) paciente HENRY GABRIEL RIBEIRO …" at bounding box center [254, 130] width 508 height 261
click at [331, 164] on button "Salvar" at bounding box center [319, 166] width 32 height 16
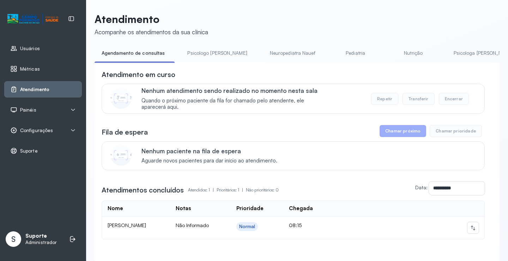
drag, startPoint x: 212, startPoint y: 50, endPoint x: 158, endPoint y: 50, distance: 54.0
click at [211, 50] on link "Psicologo Pedro" at bounding box center [217, 53] width 74 height 12
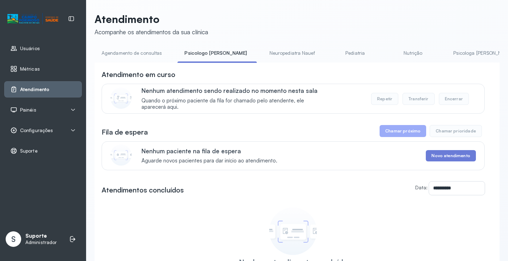
click at [132, 49] on link "Agendamento de consultas" at bounding box center [132, 53] width 74 height 12
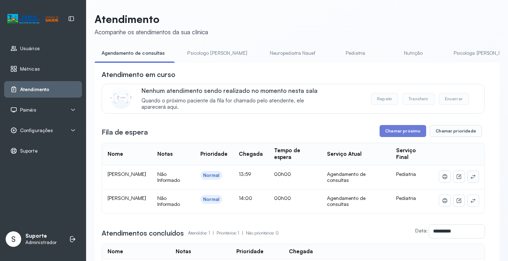
click at [470, 178] on icon at bounding box center [473, 177] width 6 height 6
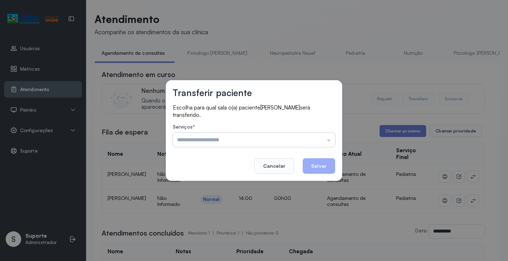
drag, startPoint x: 309, startPoint y: 137, endPoint x: 298, endPoint y: 146, distance: 14.6
click at [310, 138] on input "text" at bounding box center [254, 140] width 162 height 14
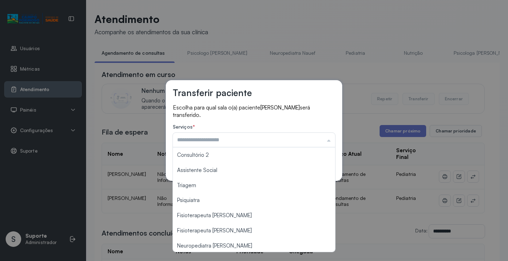
scroll to position [107, 0]
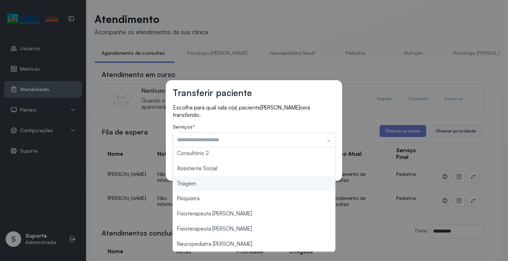
type input "*******"
drag, startPoint x: 213, startPoint y: 186, endPoint x: 261, endPoint y: 173, distance: 50.0
click at [218, 184] on div "Transferir paciente Escolha para qual sala o(a) paciente BENJAMIN GUIMARAES BAR…" at bounding box center [254, 130] width 508 height 261
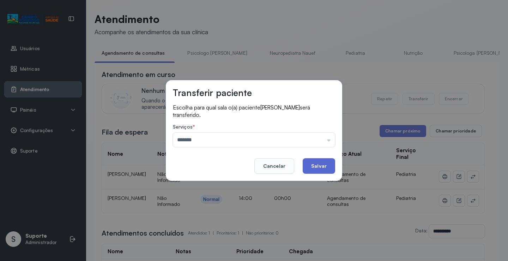
click at [319, 163] on button "Salvar" at bounding box center [319, 166] width 32 height 16
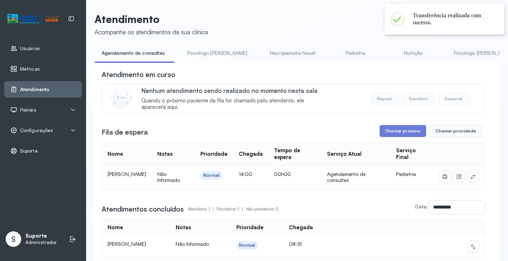
click at [470, 182] on button at bounding box center [473, 176] width 11 height 11
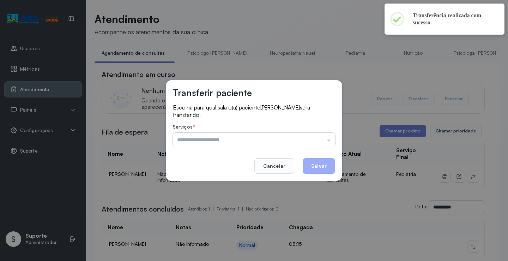
click at [319, 136] on input "text" at bounding box center [254, 140] width 162 height 14
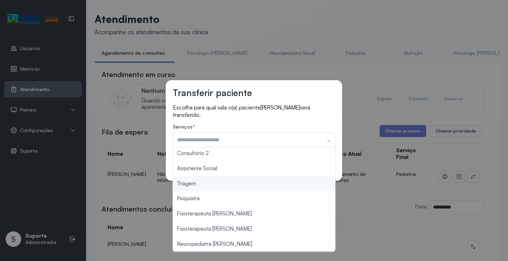
type input "*******"
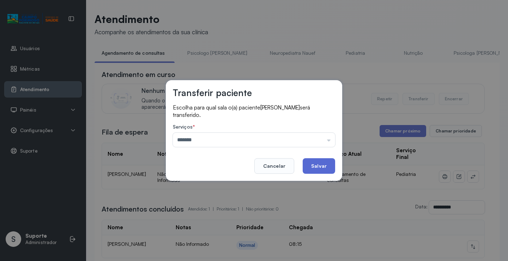
drag, startPoint x: 213, startPoint y: 185, endPoint x: 309, endPoint y: 166, distance: 98.0
click at [215, 185] on div "Transferir paciente Escolha para qual sala o(a) paciente JOAO MIGUEL BORGES SIL…" at bounding box center [254, 130] width 508 height 261
click at [328, 164] on button "Salvar" at bounding box center [319, 166] width 32 height 16
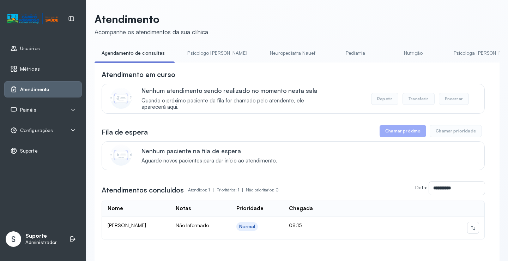
click at [149, 48] on link "Agendamento de consultas" at bounding box center [133, 53] width 77 height 12
drag, startPoint x: 221, startPoint y: 55, endPoint x: 205, endPoint y: 54, distance: 16.6
click at [220, 56] on link "Psicologo [PERSON_NAME]" at bounding box center [217, 53] width 74 height 12
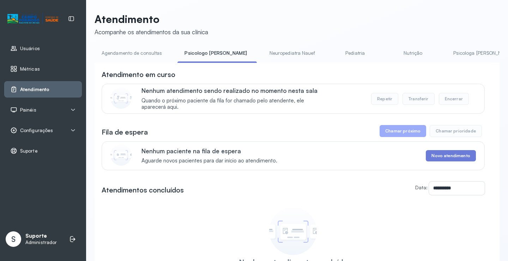
click at [135, 49] on link "Agendamento de consultas" at bounding box center [132, 53] width 74 height 12
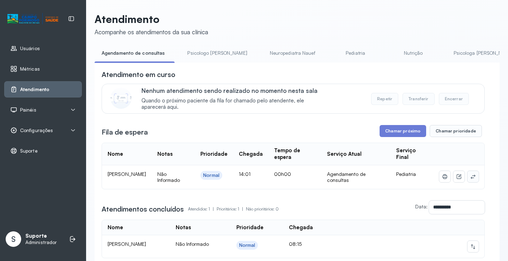
click at [470, 178] on icon at bounding box center [473, 177] width 6 height 6
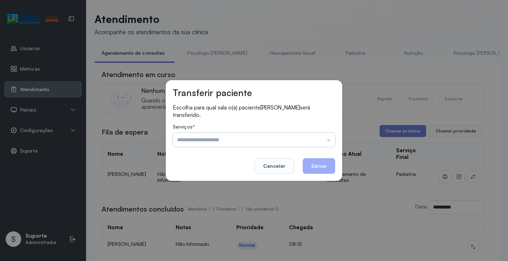
click at [316, 143] on input "text" at bounding box center [254, 140] width 162 height 14
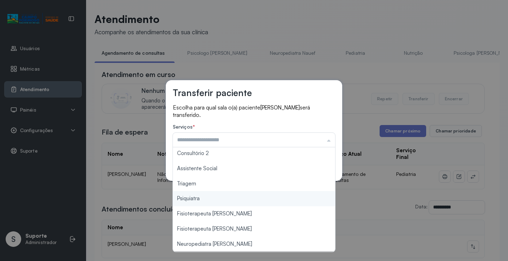
type input "*******"
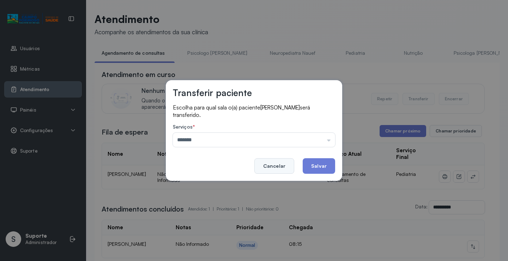
drag, startPoint x: 210, startPoint y: 189, endPoint x: 293, endPoint y: 170, distance: 84.4
click at [210, 188] on div "Transferir paciente Escolha para qual sala o(a) paciente JHULIA KALINY CARVALHO…" at bounding box center [254, 130] width 508 height 261
drag, startPoint x: 325, startPoint y: 166, endPoint x: 259, endPoint y: 127, distance: 76.6
click at [325, 166] on button "Salvar" at bounding box center [319, 166] width 32 height 16
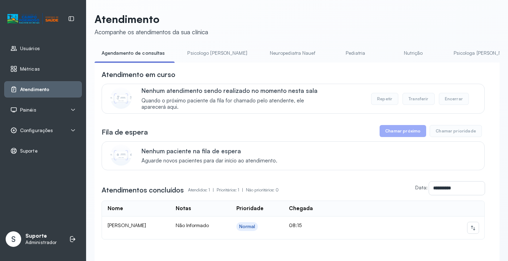
click at [341, 50] on link "Pediatria" at bounding box center [355, 53] width 49 height 12
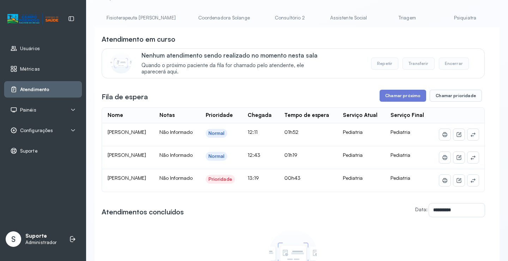
scroll to position [0, 423]
click at [332, 11] on div "**********" at bounding box center [297, 161] width 405 height 368
drag, startPoint x: 332, startPoint y: 11, endPoint x: 334, endPoint y: 16, distance: 5.4
click at [333, 15] on div "**********" at bounding box center [297, 161] width 405 height 368
click at [386, 17] on link "Triagem" at bounding box center [410, 18] width 49 height 12
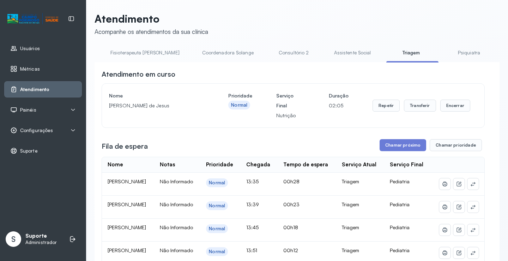
scroll to position [35, 0]
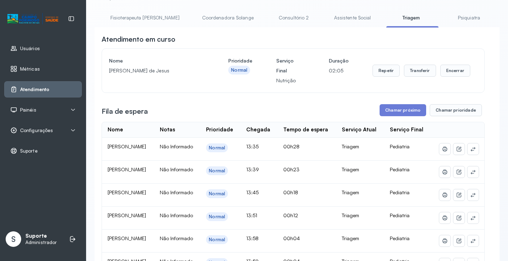
drag, startPoint x: 340, startPoint y: 33, endPoint x: 341, endPoint y: 38, distance: 5.1
click at [341, 37] on div "**********" at bounding box center [297, 251] width 405 height 448
click at [386, 20] on link "Nutrição" at bounding box center [410, 18] width 49 height 12
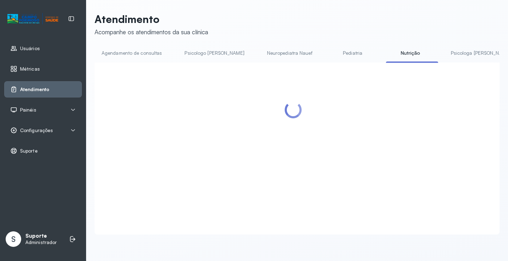
scroll to position [35, 0]
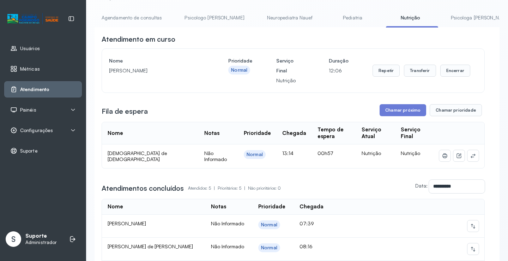
click at [328, 20] on link "Pediatria" at bounding box center [352, 18] width 49 height 12
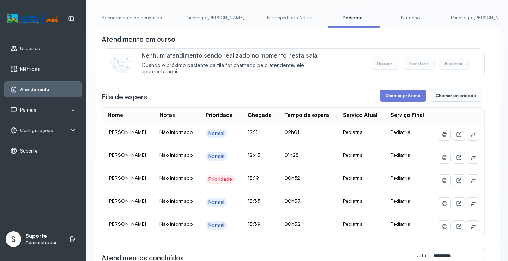
click at [386, 14] on link "Nutrição" at bounding box center [410, 18] width 49 height 12
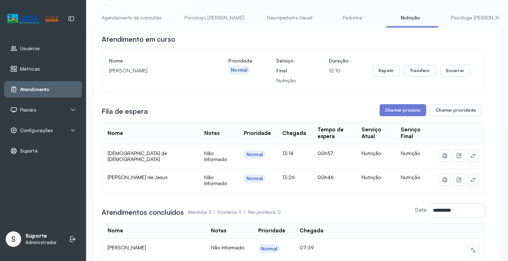
click at [133, 18] on link "Agendamento de consultas" at bounding box center [132, 18] width 74 height 12
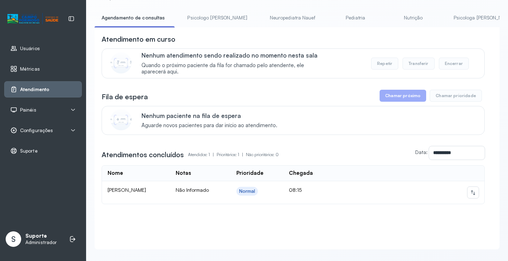
click at [336, 14] on link "Pediatria" at bounding box center [355, 18] width 49 height 12
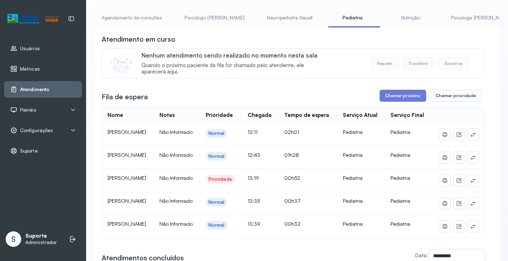
click at [129, 12] on link "Agendamento de consultas" at bounding box center [132, 18] width 74 height 12
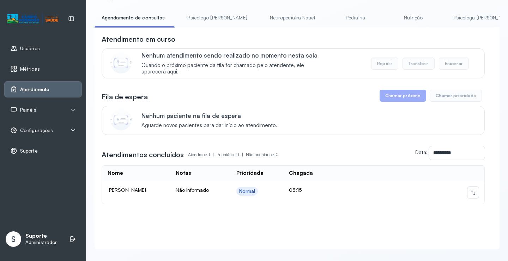
click at [331, 18] on link "Pediatria" at bounding box center [355, 18] width 49 height 12
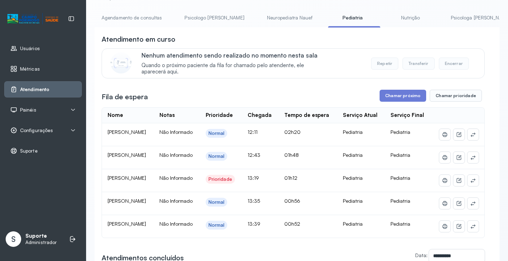
click at [276, 16] on link "Neuropediatra Nauef" at bounding box center [290, 18] width 60 height 12
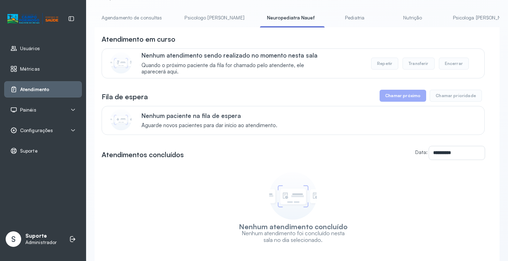
click at [334, 15] on link "Pediatria" at bounding box center [354, 18] width 49 height 12
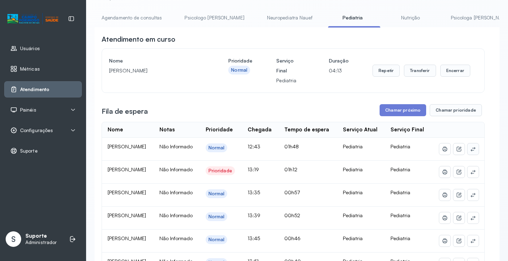
click at [470, 152] on icon at bounding box center [473, 149] width 6 height 6
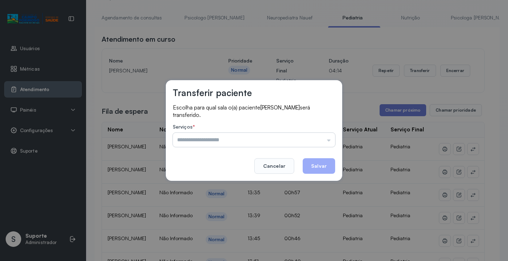
click at [329, 141] on input "text" at bounding box center [254, 140] width 162 height 14
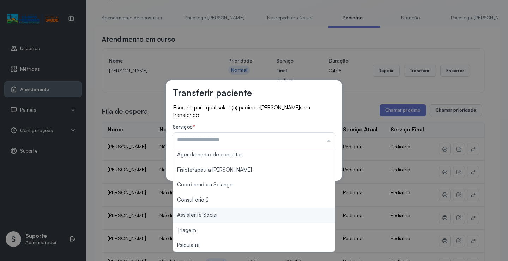
scroll to position [0, 0]
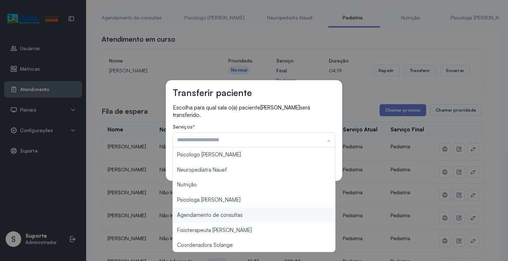
type input "**********"
click at [240, 216] on div "**********" at bounding box center [254, 130] width 508 height 261
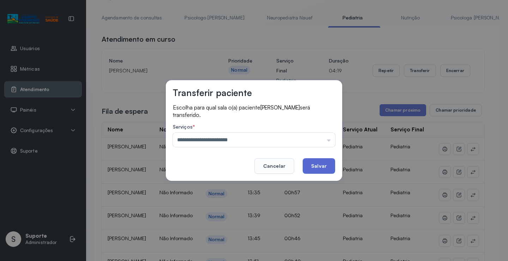
click at [317, 164] on button "Salvar" at bounding box center [319, 166] width 32 height 16
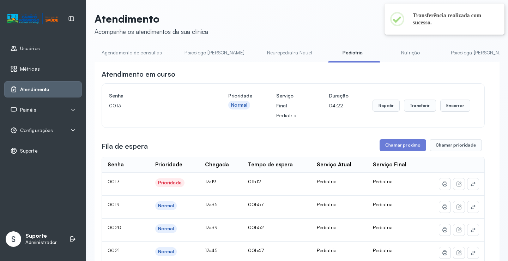
scroll to position [35, 0]
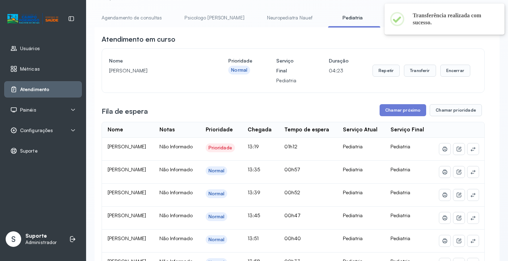
click at [139, 17] on link "Agendamento de consultas" at bounding box center [132, 18] width 74 height 12
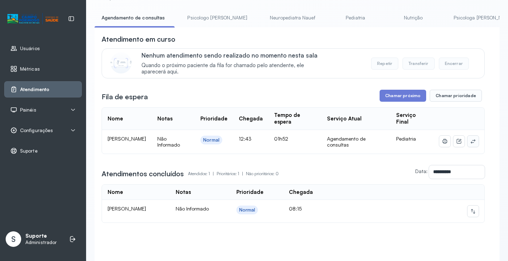
click at [471, 140] on icon at bounding box center [473, 141] width 6 height 6
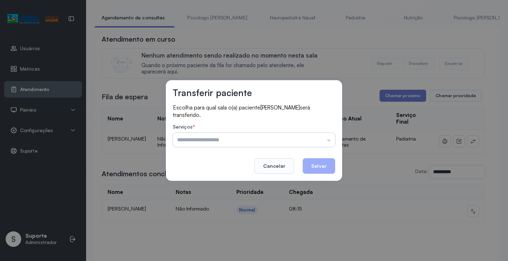
drag, startPoint x: 334, startPoint y: 134, endPoint x: 325, endPoint y: 139, distance: 10.0
click at [331, 137] on input "text" at bounding box center [254, 140] width 162 height 14
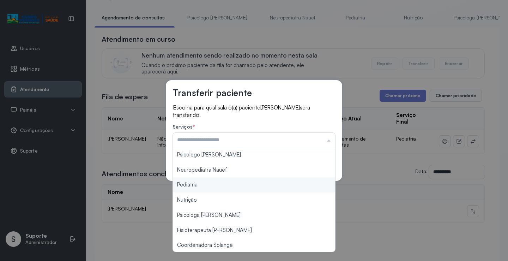
type input "*********"
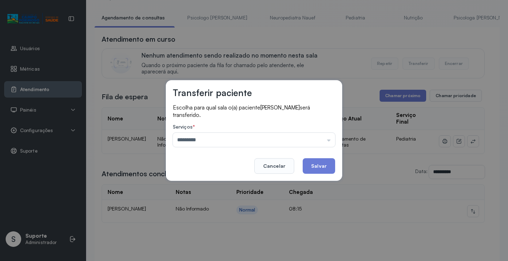
drag, startPoint x: 233, startPoint y: 187, endPoint x: 292, endPoint y: 181, distance: 58.9
click at [233, 187] on div "Transferir paciente Escolha para qual sala o(a) paciente ISAEL PEREIRA DA SILVA…" at bounding box center [254, 130] width 508 height 261
click at [317, 167] on button "Salvar" at bounding box center [319, 166] width 32 height 16
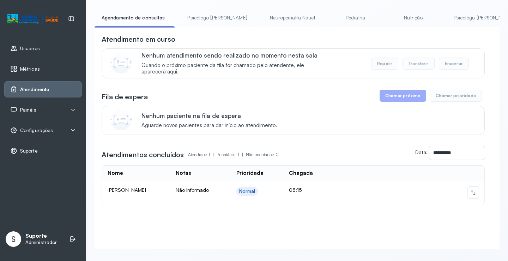
click at [205, 14] on link "Psicologo Pedro" at bounding box center [217, 18] width 74 height 12
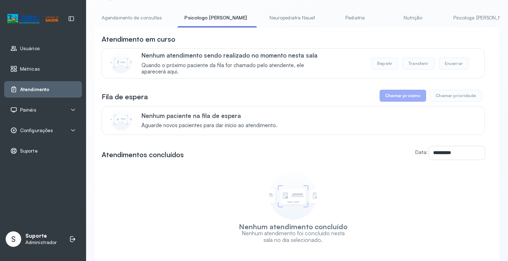
click at [137, 54] on div "Nenhum atendimento sendo realizado no momento nesta sala Quando o próximo pacie…" at bounding box center [293, 63] width 383 height 30
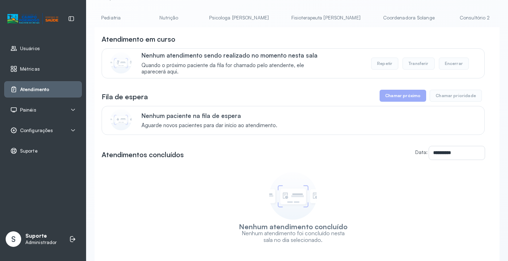
scroll to position [0, 386]
click at [425, 14] on link "Triagem" at bounding box center [449, 18] width 49 height 12
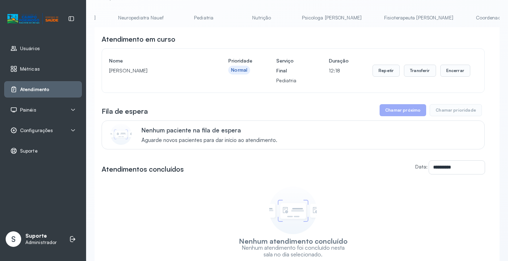
scroll to position [0, 0]
click at [142, 19] on link "Agendamento de consultas" at bounding box center [132, 18] width 74 height 12
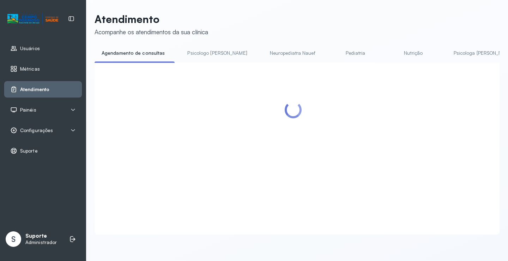
scroll to position [35, 0]
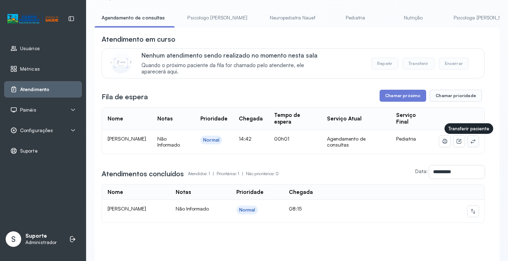
click at [471, 142] on button at bounding box center [473, 141] width 11 height 11
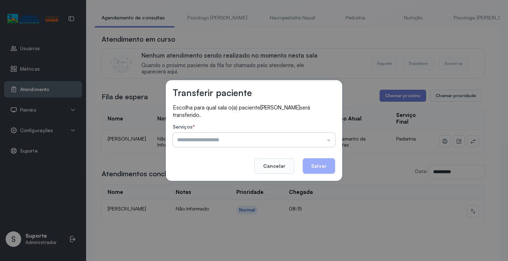
drag, startPoint x: 322, startPoint y: 139, endPoint x: 316, endPoint y: 144, distance: 6.8
click at [322, 139] on input "text" at bounding box center [254, 140] width 162 height 14
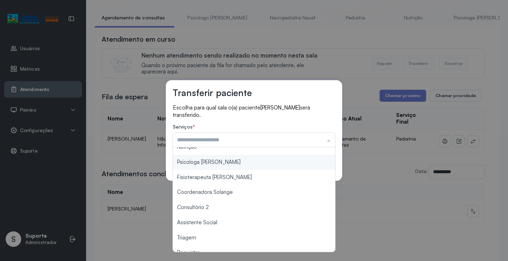
scroll to position [107, 0]
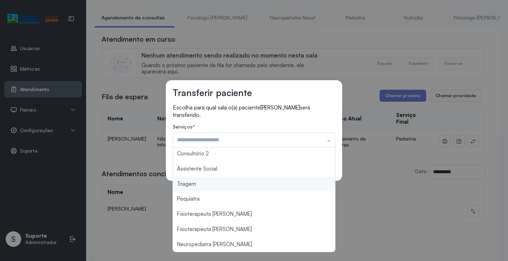
type input "*******"
drag, startPoint x: 192, startPoint y: 186, endPoint x: 239, endPoint y: 165, distance: 52.3
click at [194, 184] on div "Transferir paciente Escolha para qual sala o(a) paciente ELOAH ALVES MIRANDA se…" at bounding box center [254, 130] width 508 height 261
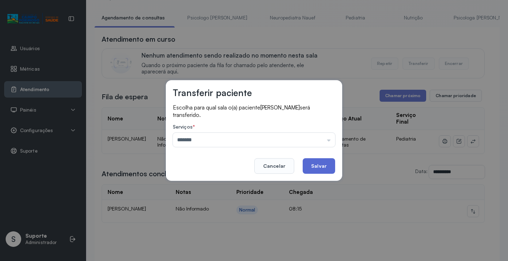
click at [315, 162] on button "Salvar" at bounding box center [319, 166] width 32 height 16
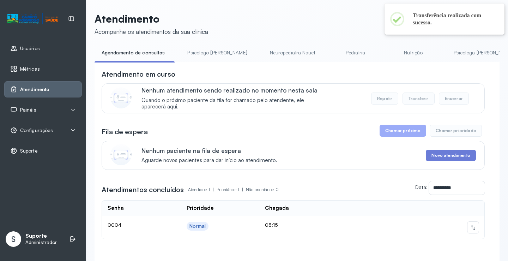
scroll to position [35, 0]
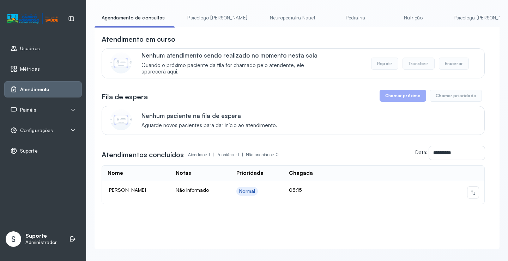
click at [331, 17] on link "Pediatria" at bounding box center [355, 18] width 49 height 12
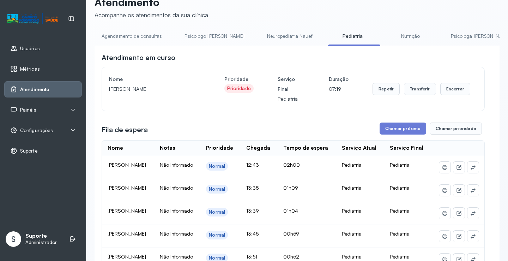
scroll to position [0, 0]
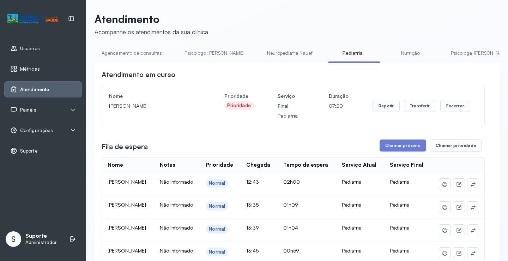
click at [131, 53] on link "Agendamento de consultas" at bounding box center [132, 53] width 74 height 12
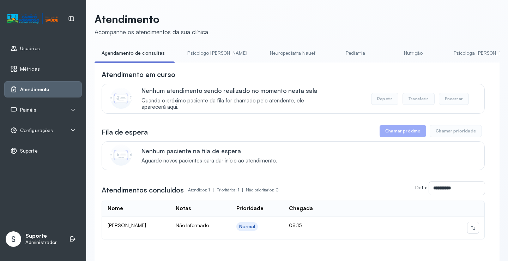
click at [197, 55] on link "Psicologo Pedro" at bounding box center [217, 53] width 74 height 12
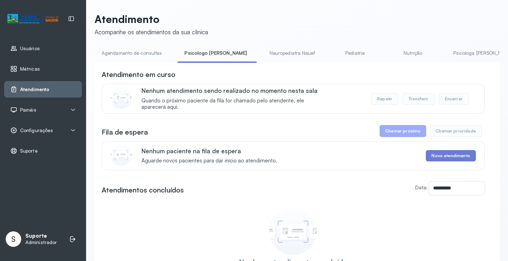
click at [135, 52] on link "Agendamento de consultas" at bounding box center [132, 53] width 74 height 12
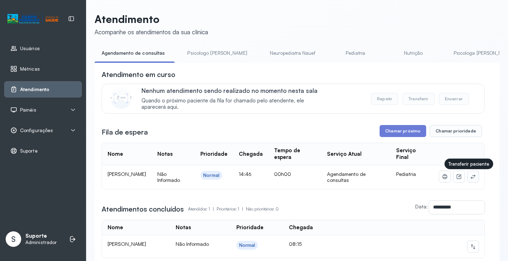
click at [472, 178] on button at bounding box center [473, 176] width 11 height 11
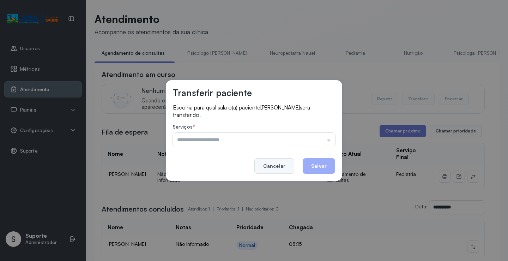
click at [281, 165] on button "Cancelar" at bounding box center [274, 166] width 40 height 16
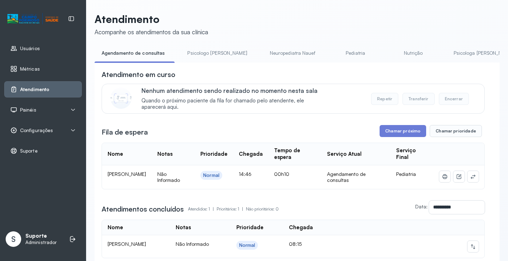
click at [331, 52] on link "Pediatria" at bounding box center [355, 53] width 49 height 12
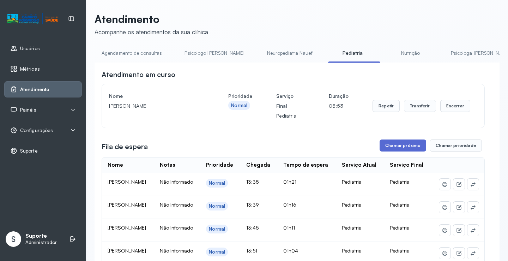
click at [401, 147] on button "Chamar próximo" at bounding box center [403, 145] width 47 height 12
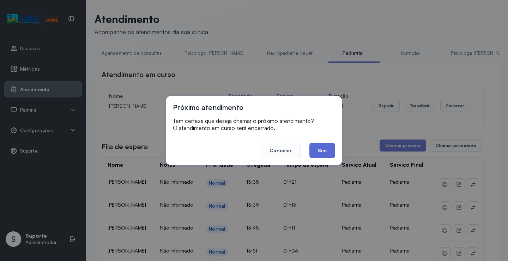
click at [324, 152] on button "Sim" at bounding box center [323, 151] width 26 height 16
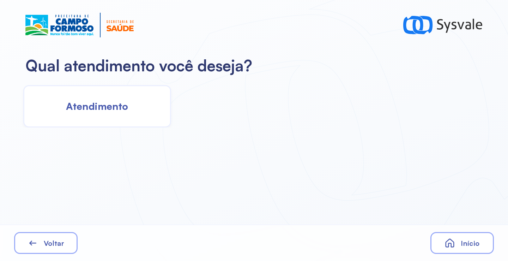
click at [134, 112] on div "Atendimento" at bounding box center [97, 106] width 148 height 42
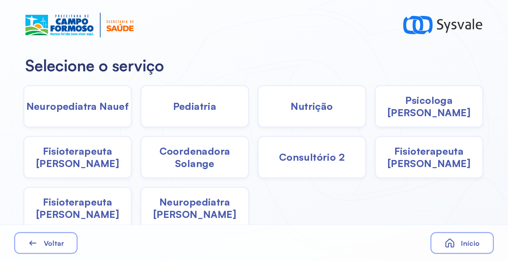
click at [217, 112] on div "Pediatria" at bounding box center [194, 106] width 109 height 42
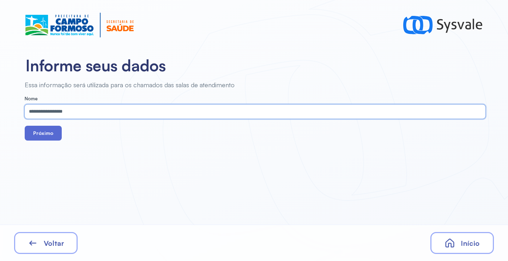
type input "**********"
click at [50, 129] on button "Próximo" at bounding box center [43, 133] width 37 height 15
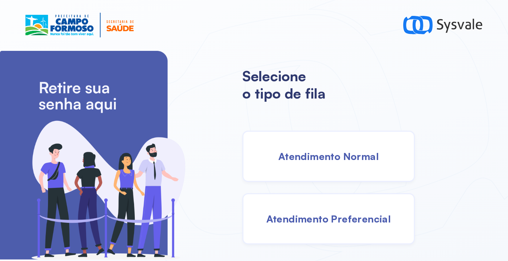
click at [320, 159] on span "Atendimento Normal" at bounding box center [328, 156] width 101 height 12
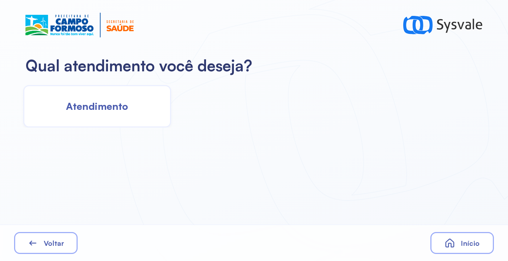
click at [97, 112] on span "Atendimento" at bounding box center [97, 106] width 62 height 12
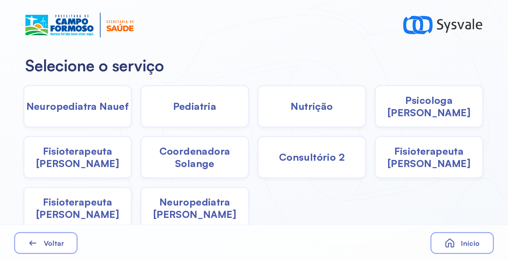
click at [195, 106] on span "Pediatria" at bounding box center [194, 106] width 43 height 12
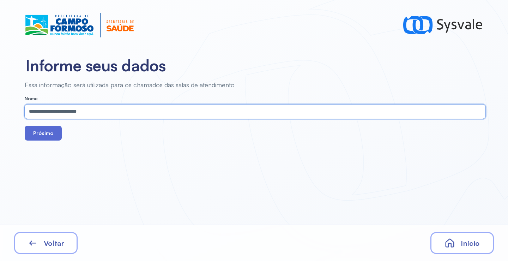
type input "**********"
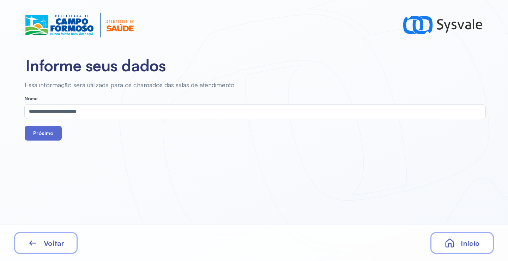
click at [43, 131] on button "Próximo" at bounding box center [43, 133] width 37 height 15
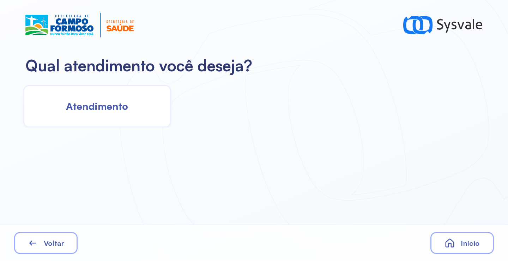
click at [127, 102] on span "Atendimento" at bounding box center [97, 106] width 62 height 12
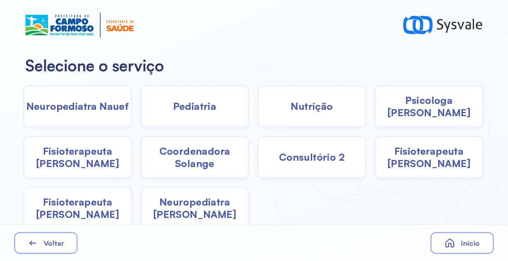
click at [203, 117] on div "Pediatria" at bounding box center [194, 106] width 109 height 42
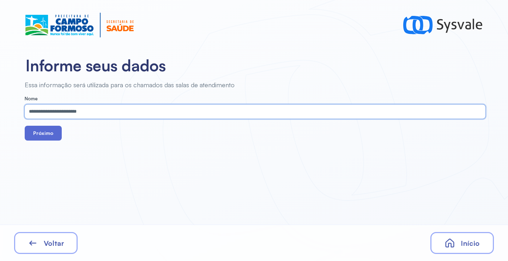
type input "**********"
click at [35, 137] on button "Próximo" at bounding box center [43, 133] width 37 height 15
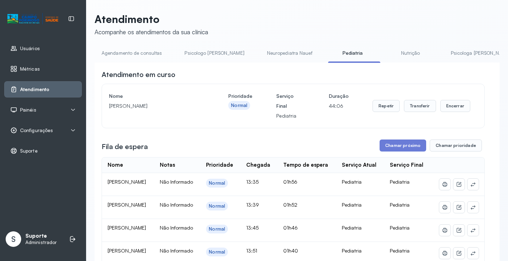
click at [134, 50] on link "Agendamento de consultas" at bounding box center [132, 53] width 74 height 12
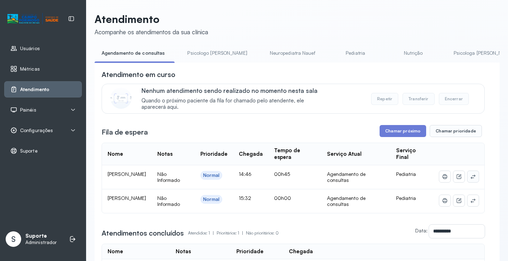
click at [470, 176] on icon at bounding box center [473, 177] width 6 height 6
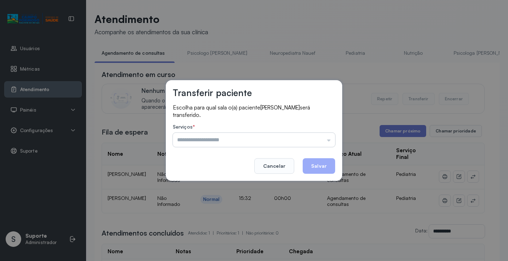
drag, startPoint x: 322, startPoint y: 137, endPoint x: 270, endPoint y: 160, distance: 56.1
click at [322, 136] on input "text" at bounding box center [254, 140] width 162 height 14
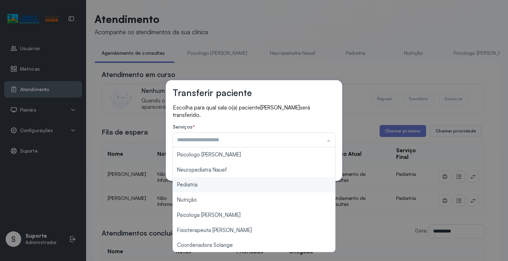
type input "*********"
click at [229, 188] on div "Transferir paciente Escolha para qual sala o(a) paciente [PERSON_NAME] será tra…" at bounding box center [254, 130] width 508 height 261
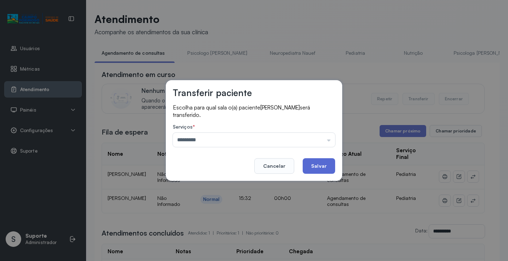
click at [323, 167] on button "Salvar" at bounding box center [319, 166] width 32 height 16
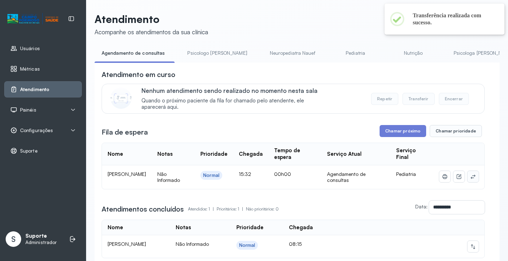
click at [470, 178] on icon at bounding box center [473, 177] width 6 height 6
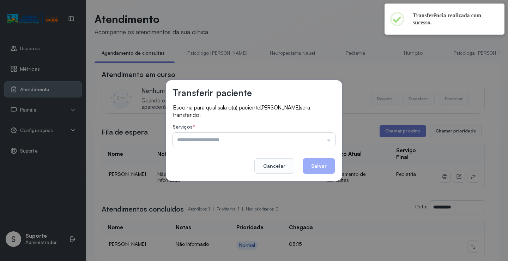
click at [324, 138] on input "text" at bounding box center [254, 140] width 162 height 14
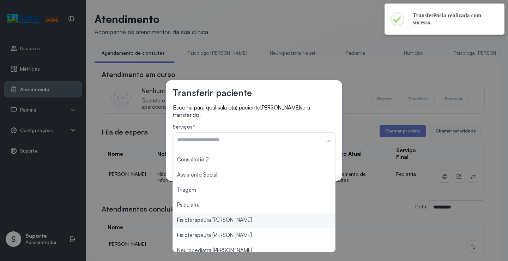
scroll to position [107, 0]
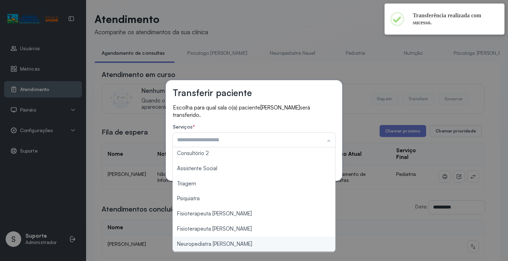
click at [212, 251] on div "Transferir paciente Escolha para qual sala o(a) paciente [PERSON_NAME] será tra…" at bounding box center [254, 130] width 508 height 261
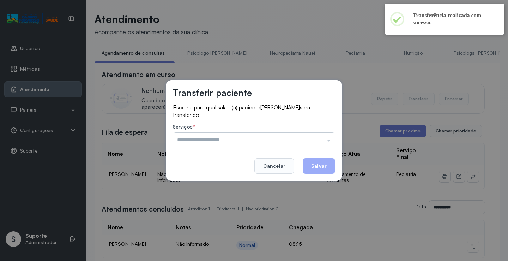
click at [282, 142] on input "text" at bounding box center [254, 140] width 162 height 14
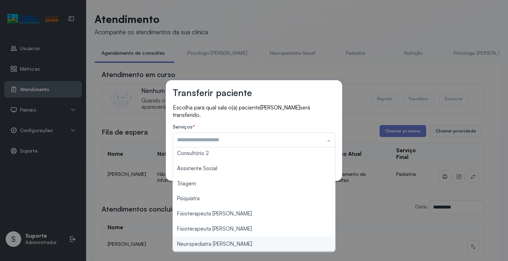
type input "**********"
click at [218, 241] on div "**********" at bounding box center [254, 130] width 508 height 261
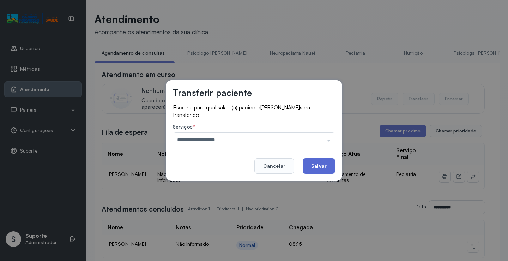
click at [328, 161] on button "Salvar" at bounding box center [319, 166] width 32 height 16
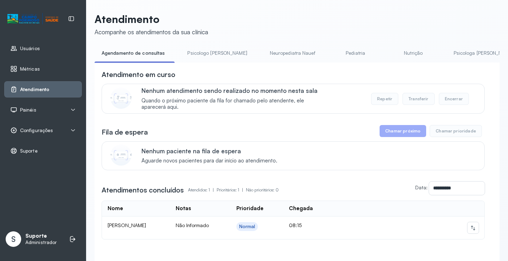
click at [332, 48] on link "Pediatria" at bounding box center [355, 53] width 49 height 12
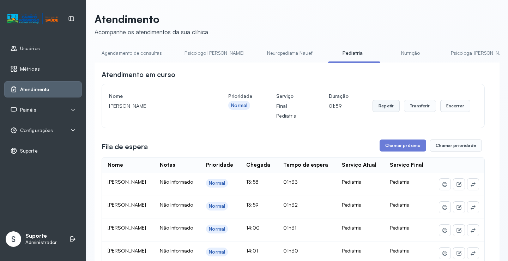
click at [383, 107] on button "Repetir" at bounding box center [386, 106] width 27 height 12
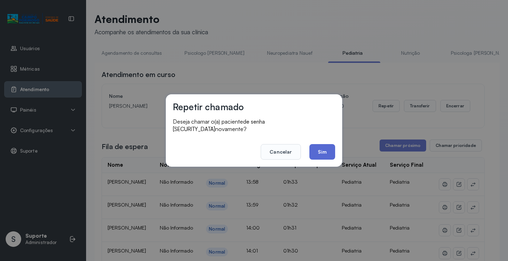
click at [326, 150] on button "Sim" at bounding box center [323, 152] width 26 height 16
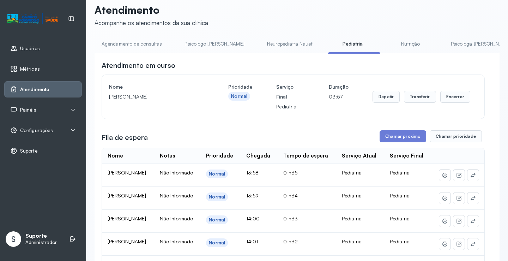
scroll to position [0, 0]
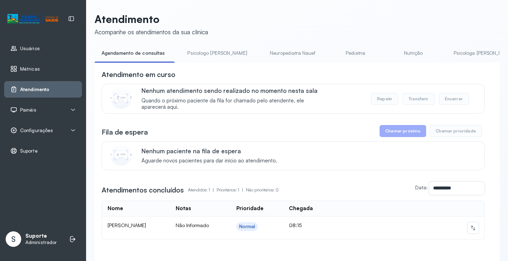
click at [332, 52] on link "Pediatria" at bounding box center [355, 53] width 49 height 12
click at [340, 53] on link "Pediatria" at bounding box center [355, 53] width 49 height 12
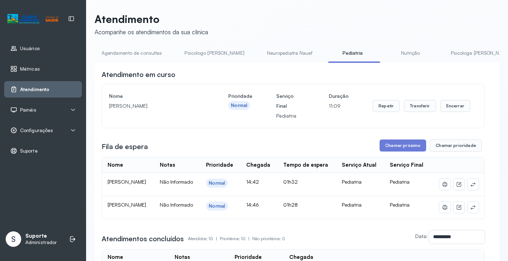
click at [140, 50] on link "Agendamento de consultas" at bounding box center [132, 53] width 74 height 12
